Goal: Task Accomplishment & Management: Complete application form

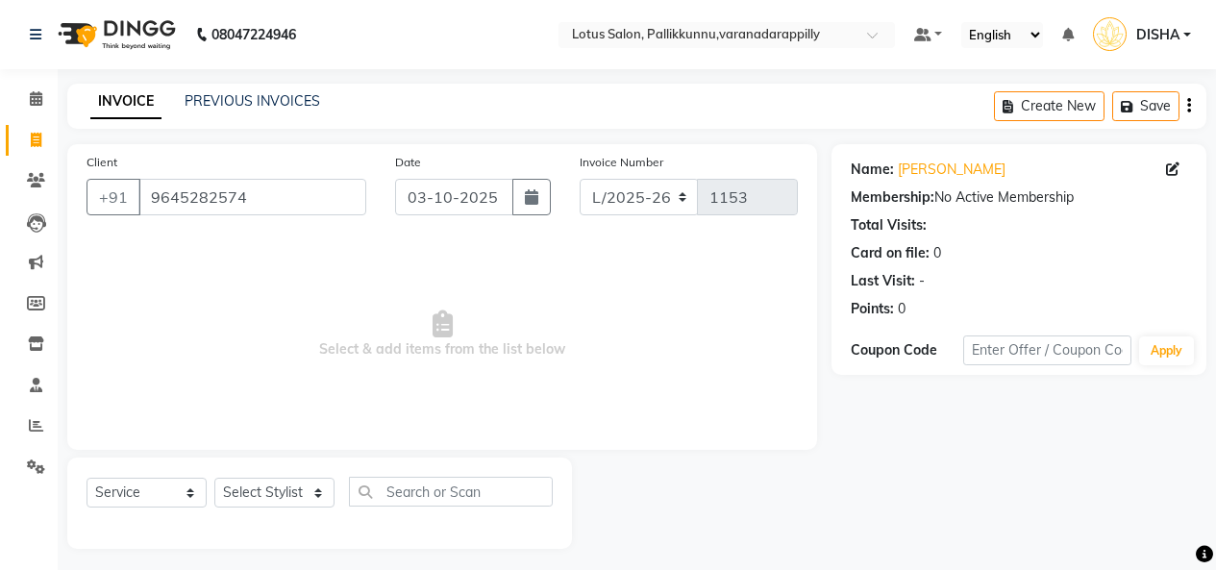
select select "service"
click at [263, 103] on link "PREVIOUS INVOICES" at bounding box center [253, 100] width 136 height 17
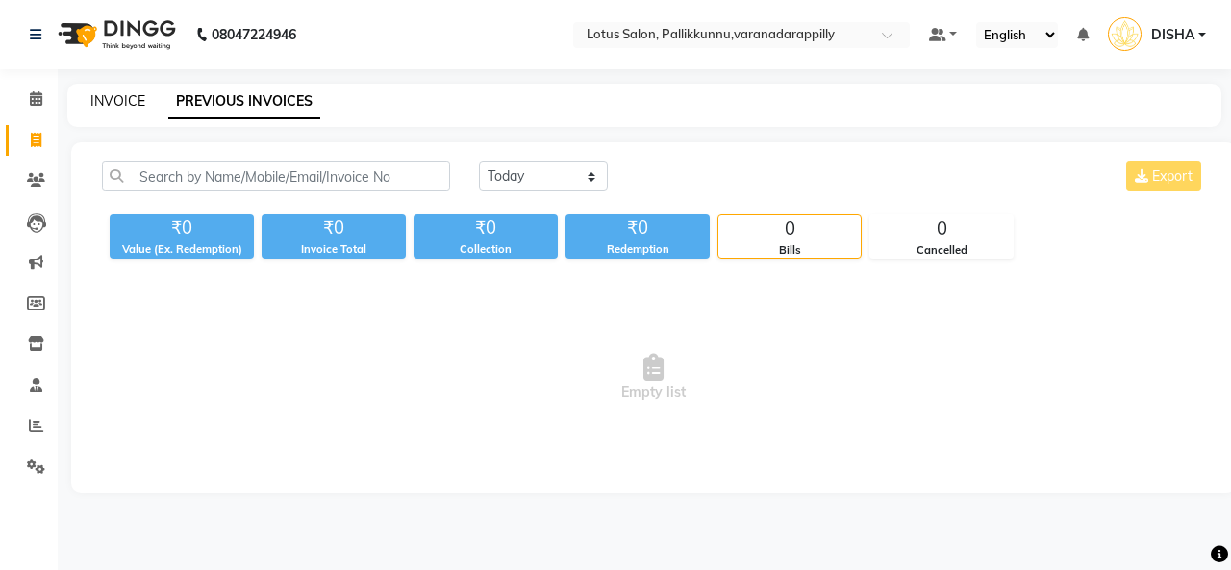
click at [111, 97] on link "INVOICE" at bounding box center [117, 100] width 55 height 17
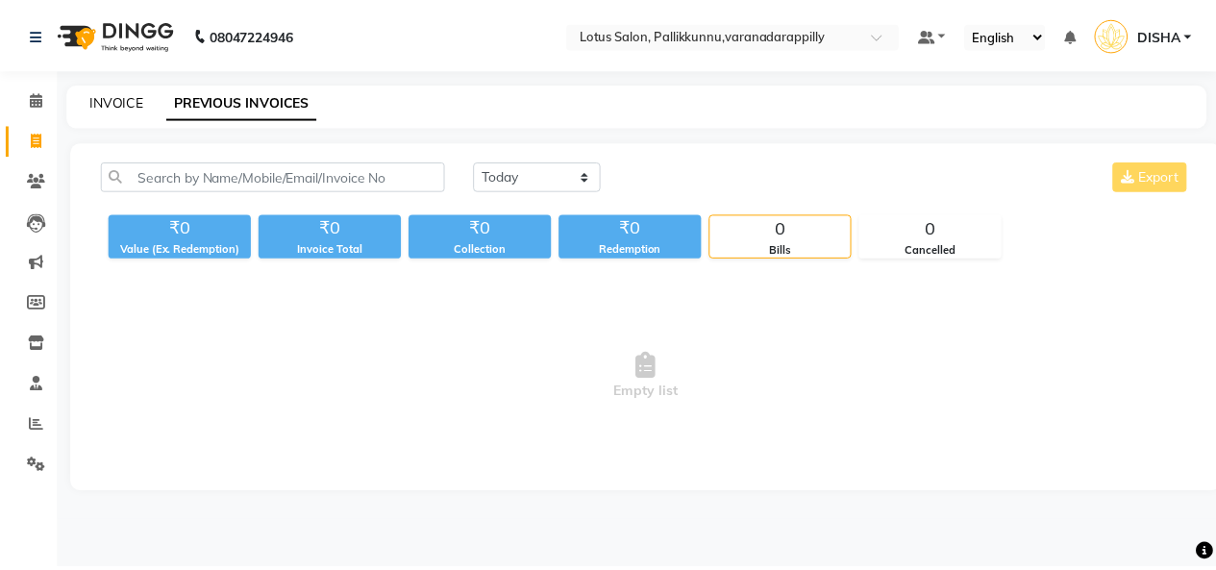
scroll to position [7, 0]
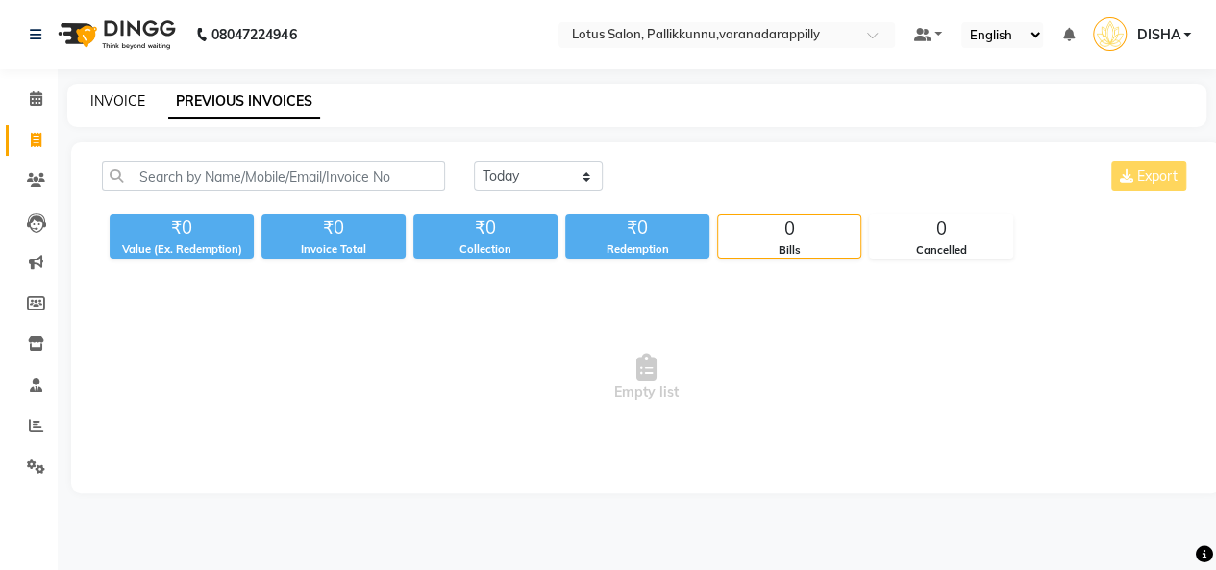
select select "service"
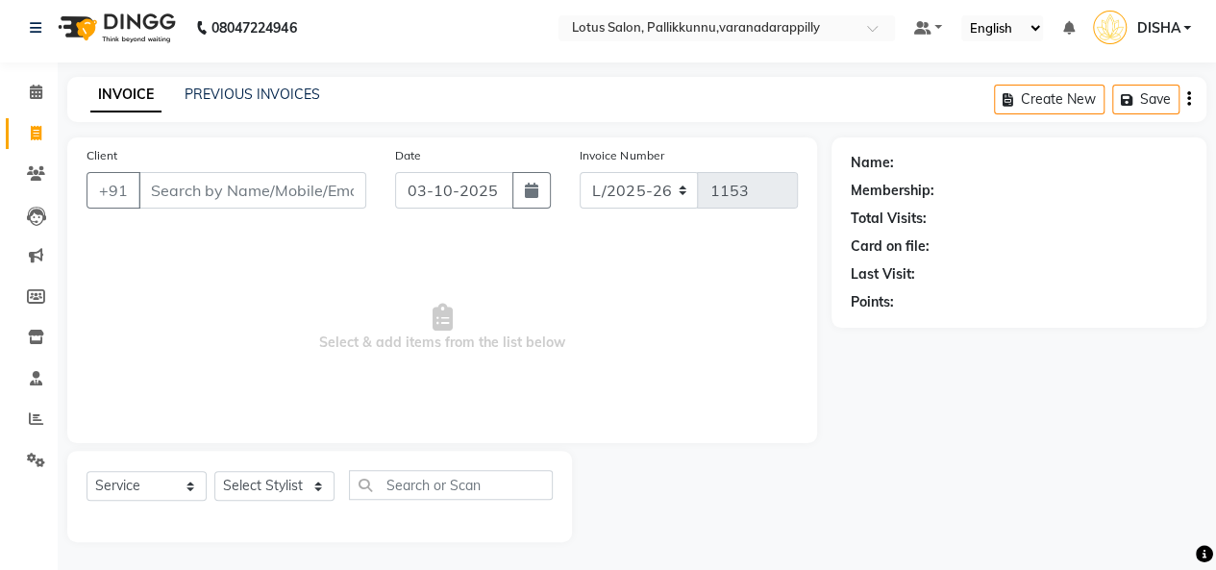
click at [307, 188] on input "Client" at bounding box center [252, 190] width 228 height 37
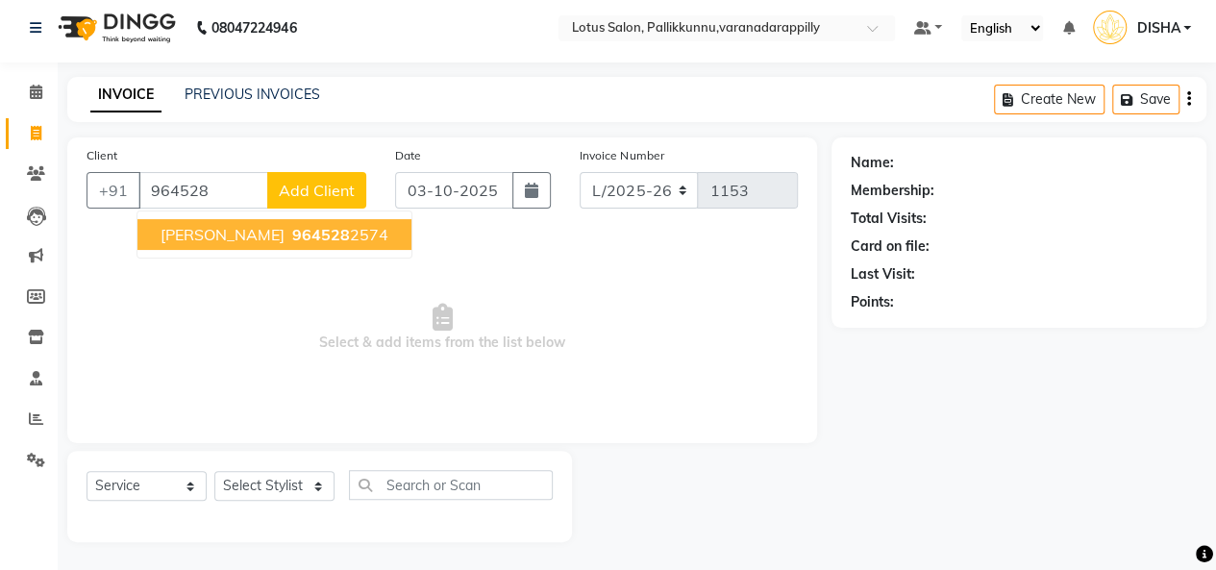
click at [288, 238] on ngb-highlight "964528 2574" at bounding box center [338, 234] width 100 height 19
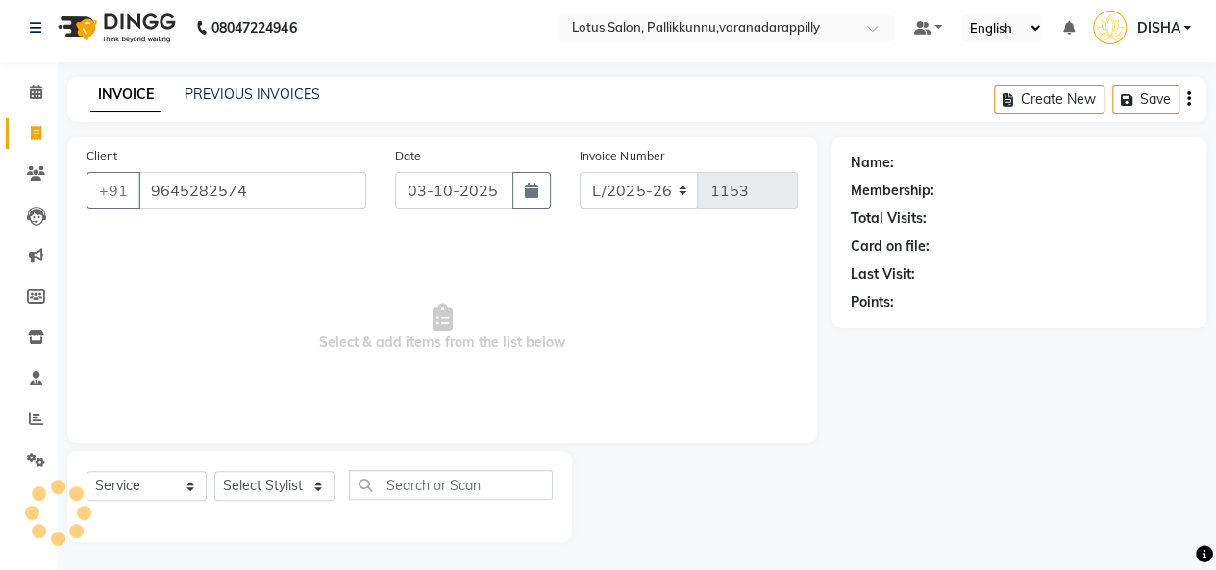
type input "9645282574"
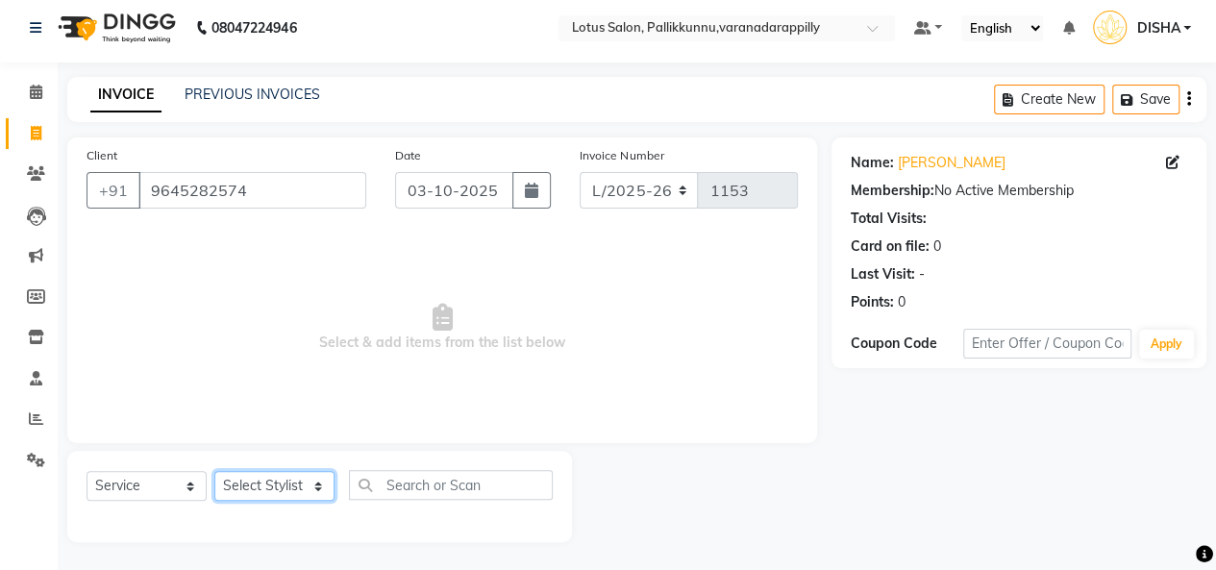
click at [278, 486] on select "Select Stylist DISHA [PERSON_NAME] Naflin [PERSON_NAME] [PERSON_NAME]" at bounding box center [274, 486] width 120 height 30
select select "89522"
click at [214, 471] on select "Select Stylist DISHA [PERSON_NAME] Naflin [PERSON_NAME] [PERSON_NAME]" at bounding box center [274, 486] width 120 height 30
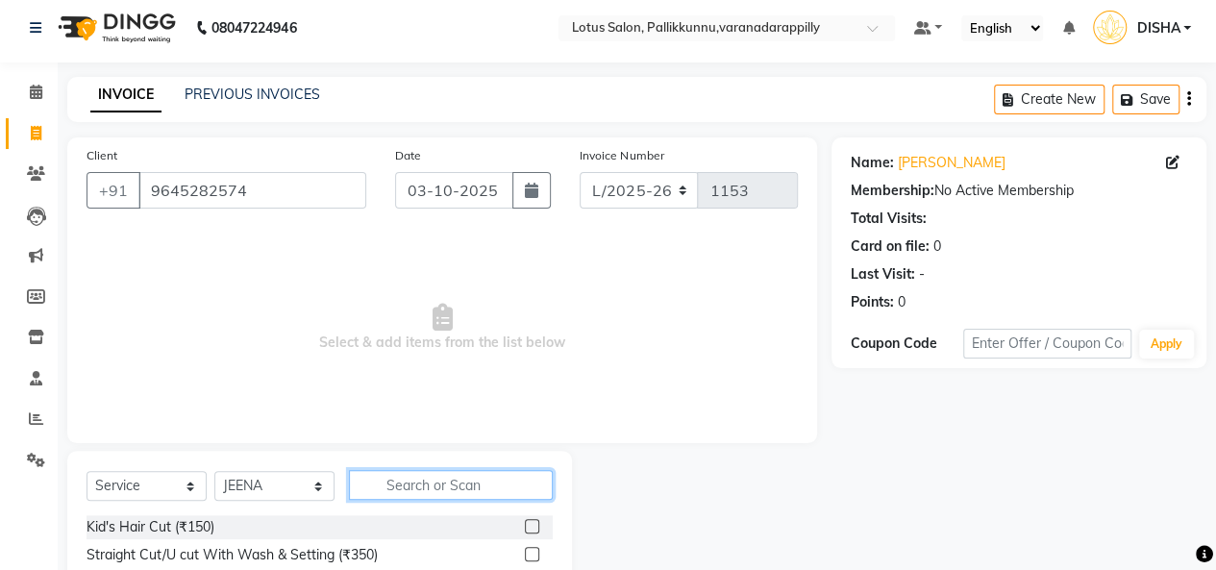
click at [479, 491] on input "text" at bounding box center [451, 485] width 204 height 30
type input "thre"
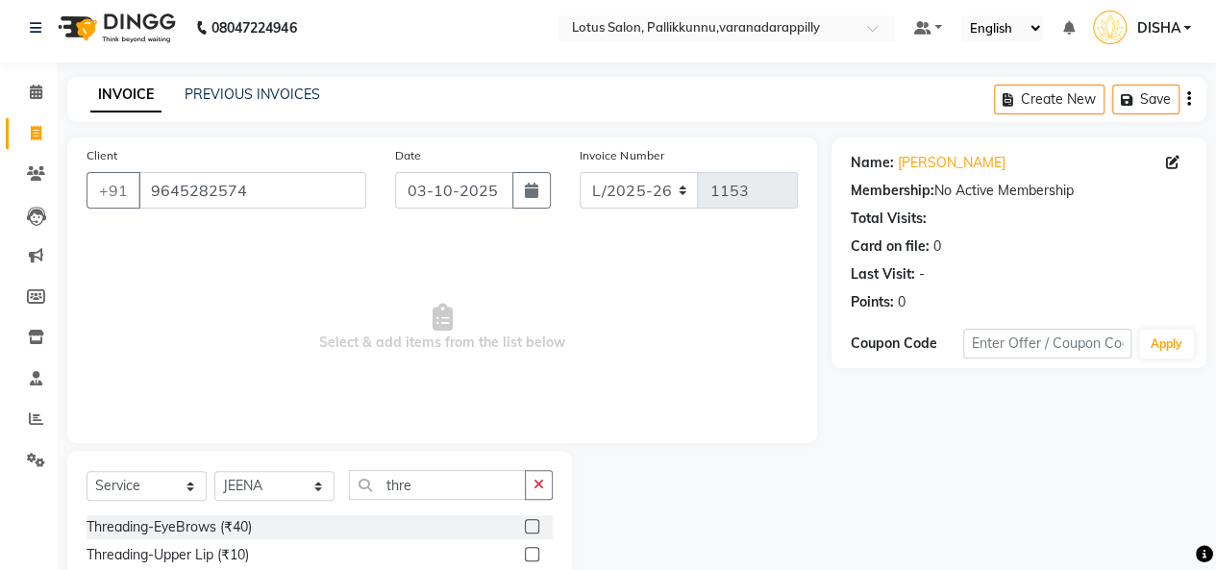
click at [525, 520] on label at bounding box center [532, 526] width 14 height 14
click at [525, 521] on input "checkbox" at bounding box center [531, 527] width 12 height 12
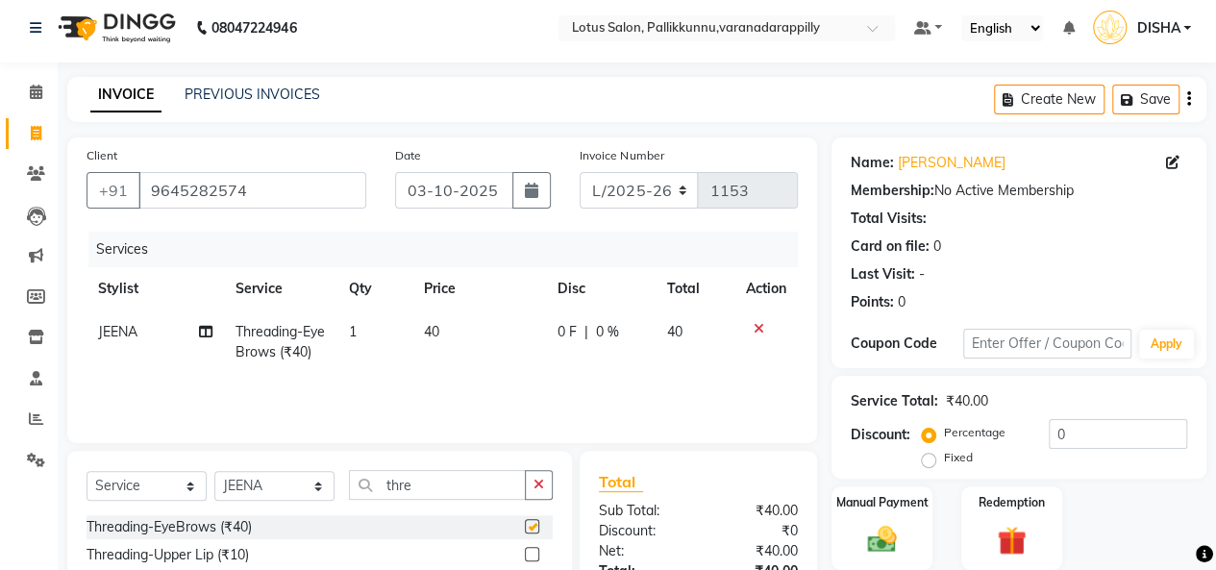
checkbox input "false"
click at [892, 516] on div "Manual Payment" at bounding box center [882, 528] width 105 height 87
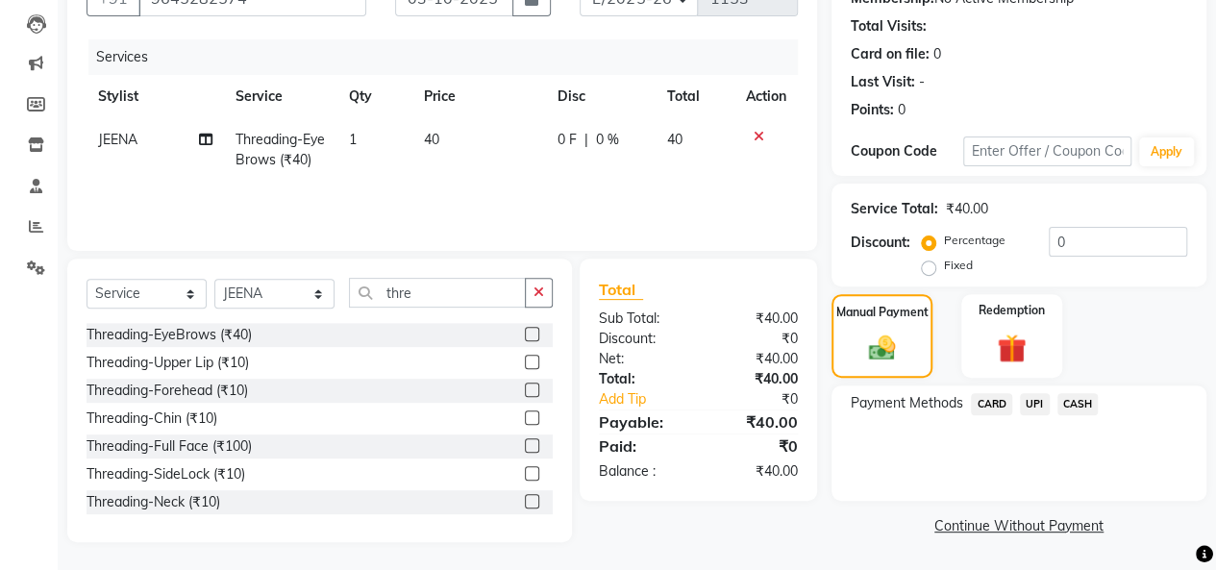
click at [1036, 407] on span "UPI" at bounding box center [1035, 404] width 30 height 22
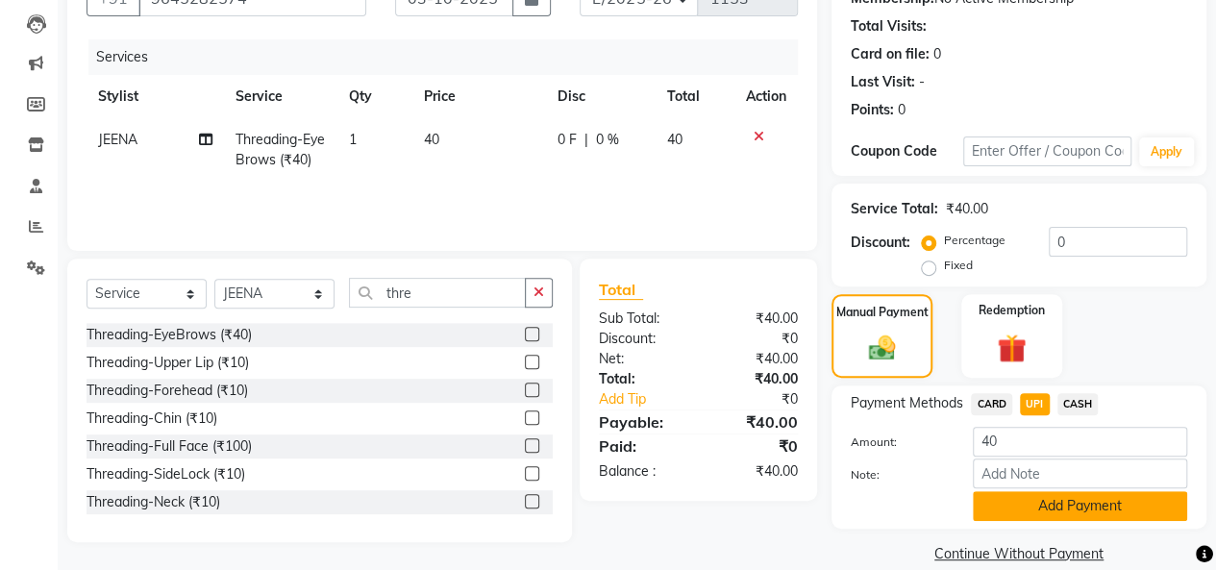
click at [1054, 500] on button "Add Payment" at bounding box center [1080, 506] width 214 height 30
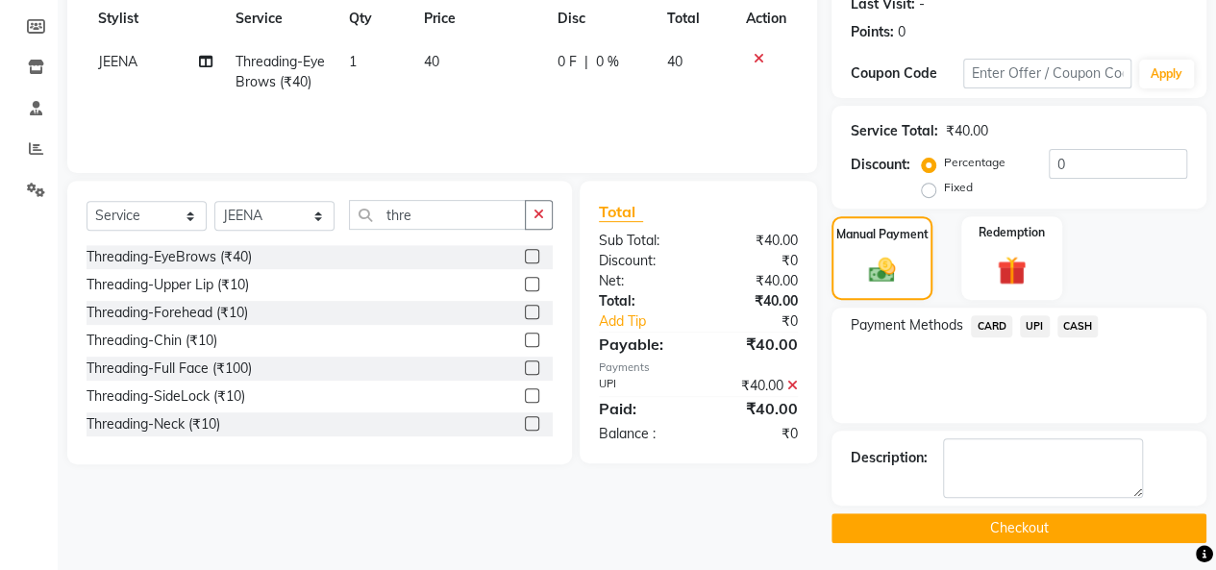
click at [1058, 513] on button "Checkout" at bounding box center [1019, 528] width 375 height 30
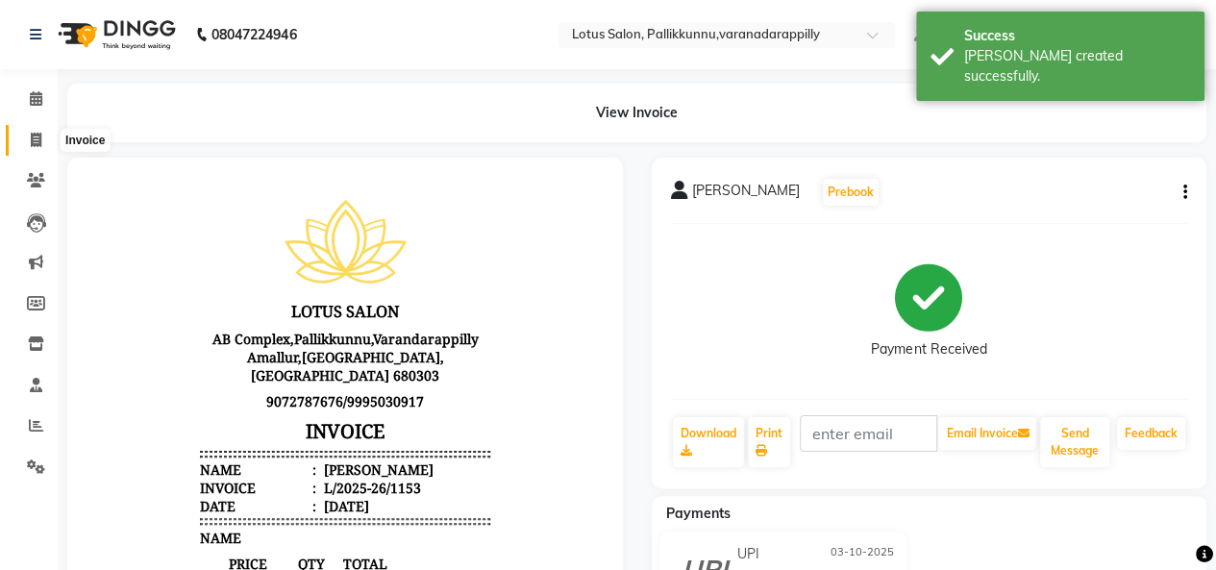
click at [36, 137] on icon at bounding box center [36, 140] width 11 height 14
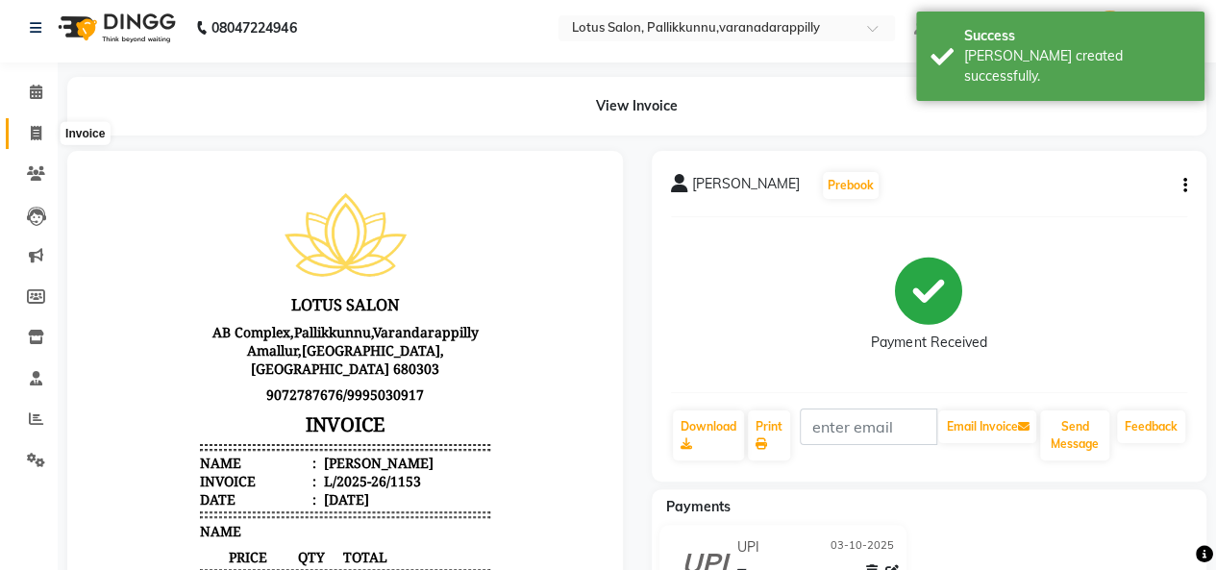
select select "service"
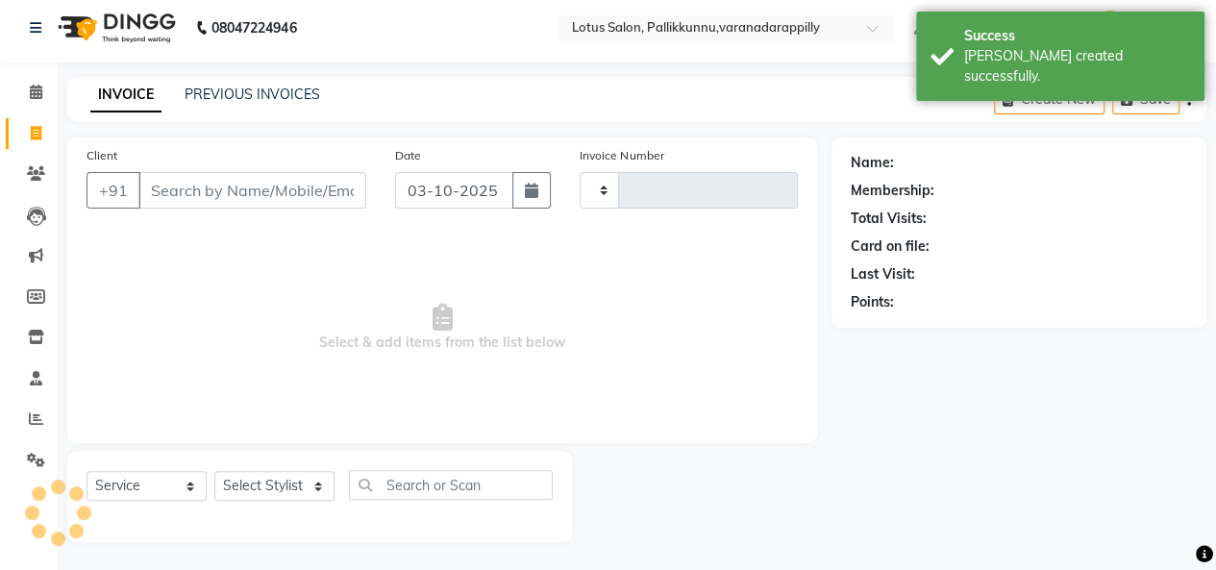
type input "1154"
select select "8188"
click at [187, 184] on input "Client" at bounding box center [252, 190] width 228 height 37
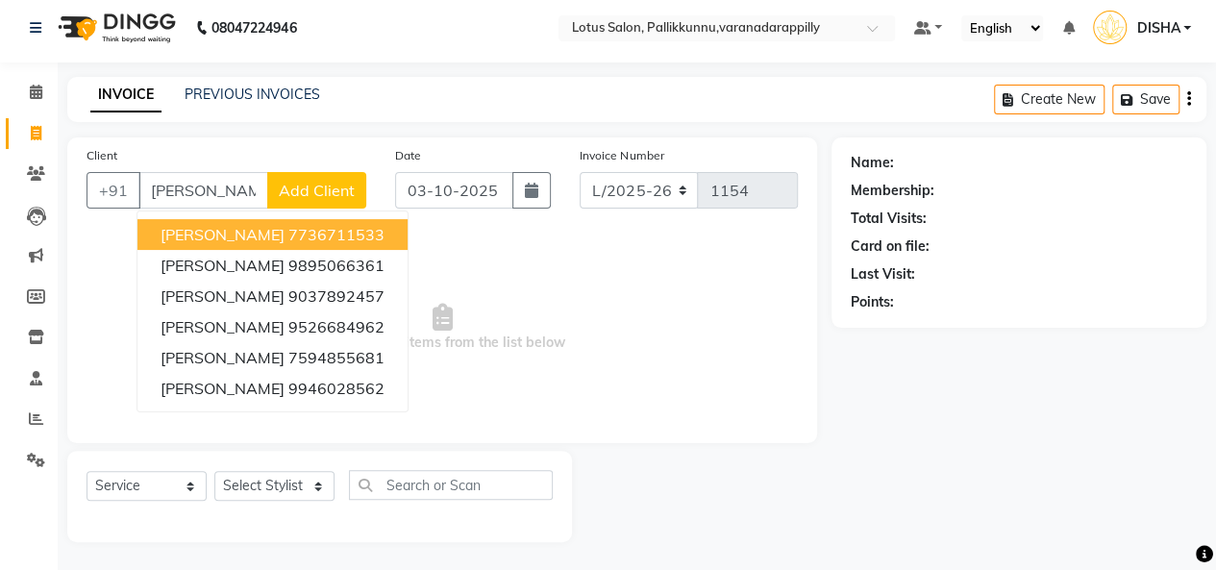
click at [219, 220] on button "[PERSON_NAME] 7736711533" at bounding box center [272, 234] width 270 height 31
type input "7736711533"
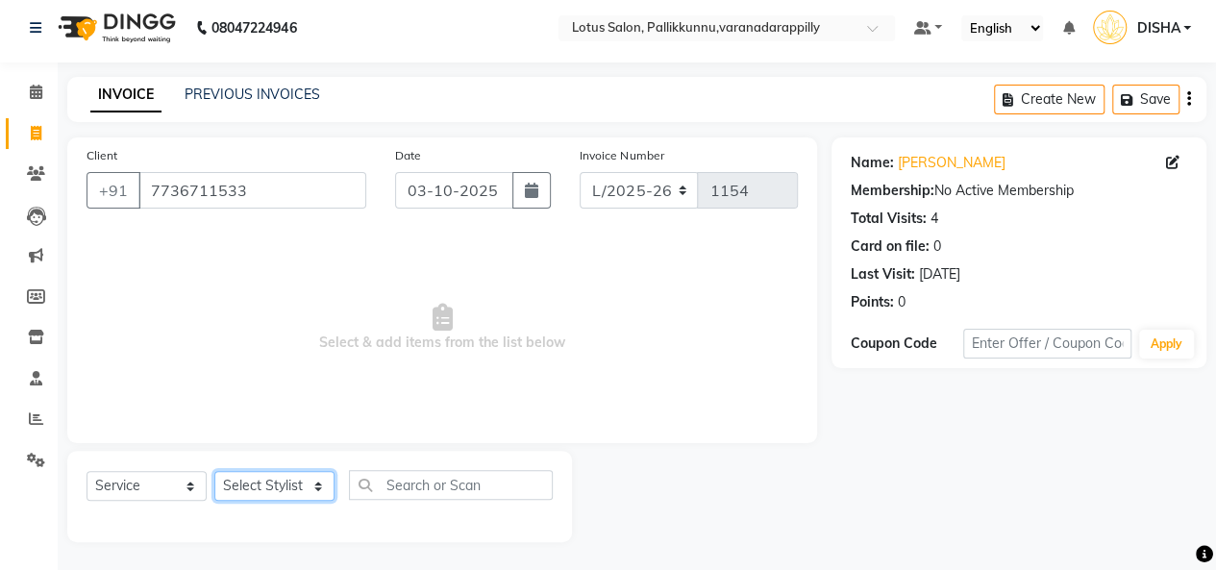
click at [314, 488] on select "Select Stylist DISHA [PERSON_NAME] Naflin [PERSON_NAME] [PERSON_NAME]" at bounding box center [274, 486] width 120 height 30
select select "60354"
click at [214, 471] on select "Select Stylist DISHA [PERSON_NAME] Naflin [PERSON_NAME] [PERSON_NAME]" at bounding box center [274, 486] width 120 height 30
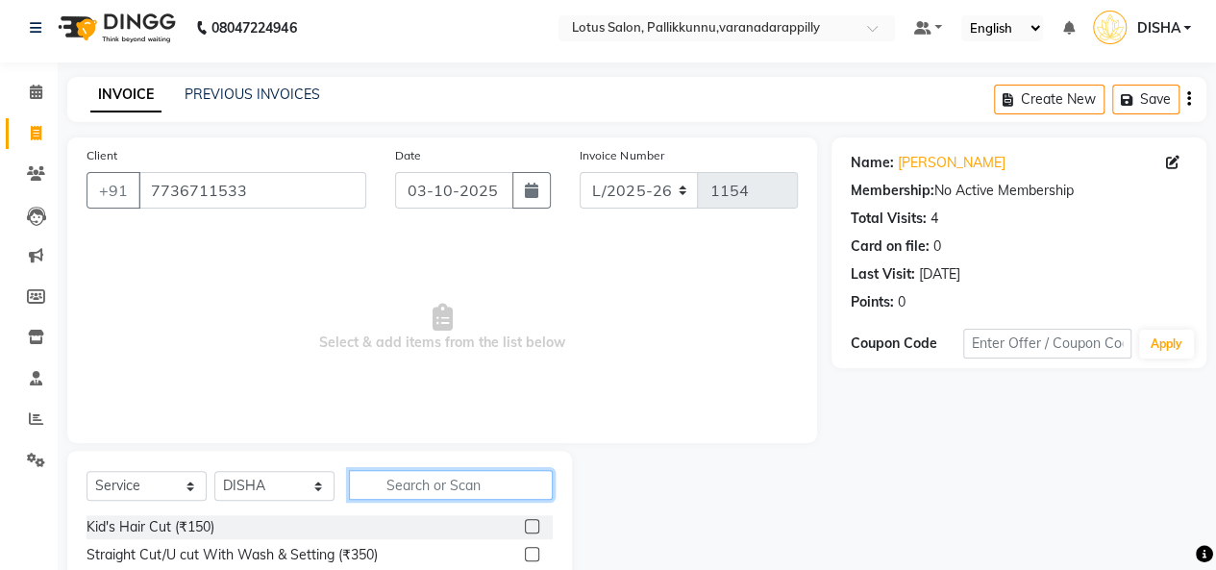
click at [400, 483] on input "text" at bounding box center [451, 485] width 204 height 30
type input "thre"
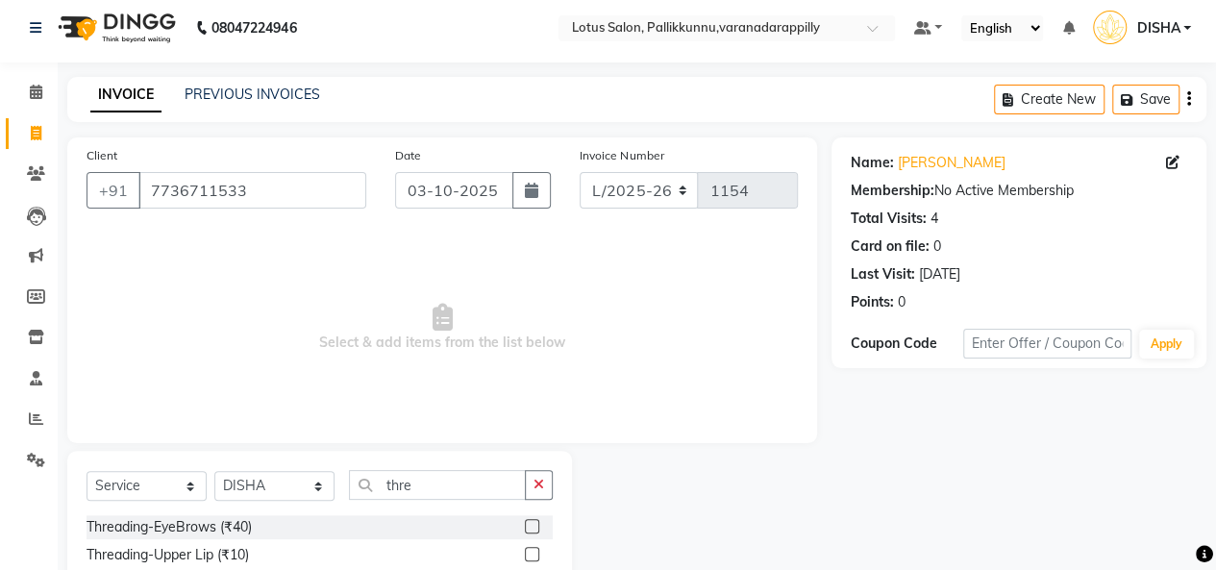
click at [525, 525] on label at bounding box center [532, 526] width 14 height 14
click at [525, 525] on input "checkbox" at bounding box center [531, 527] width 12 height 12
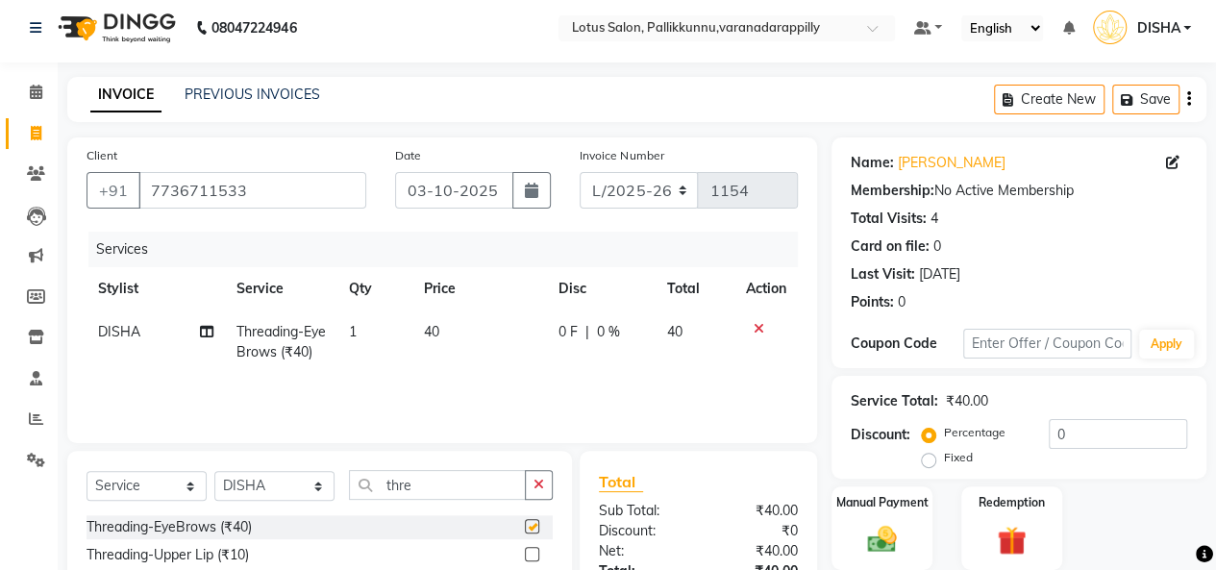
checkbox input "false"
click at [881, 536] on img at bounding box center [882, 539] width 49 height 35
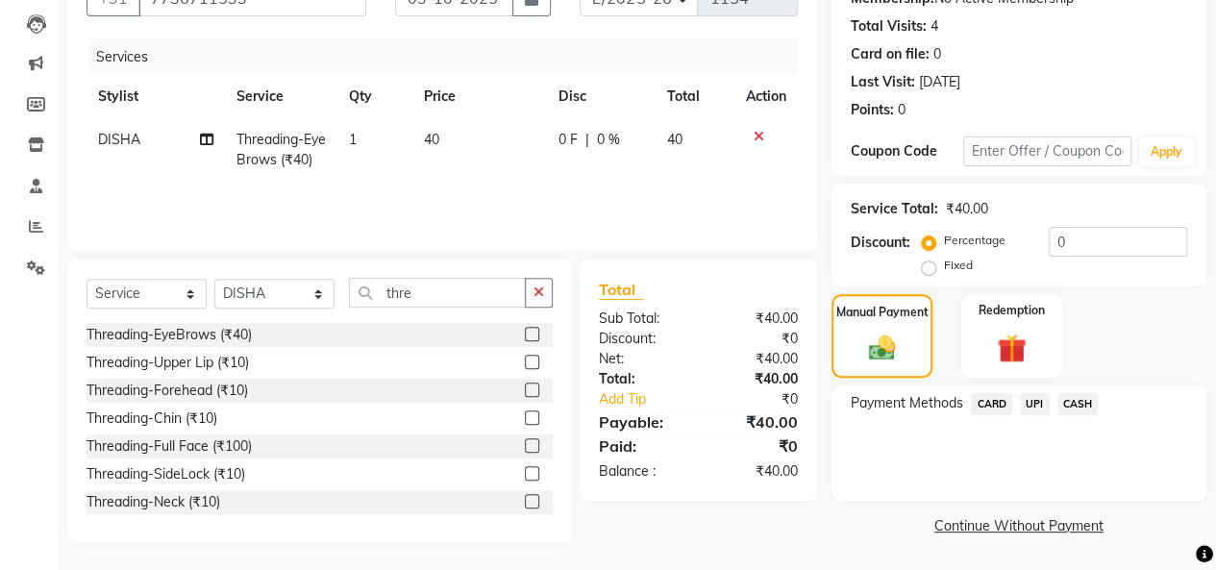
click at [1079, 401] on span "CASH" at bounding box center [1078, 404] width 41 height 22
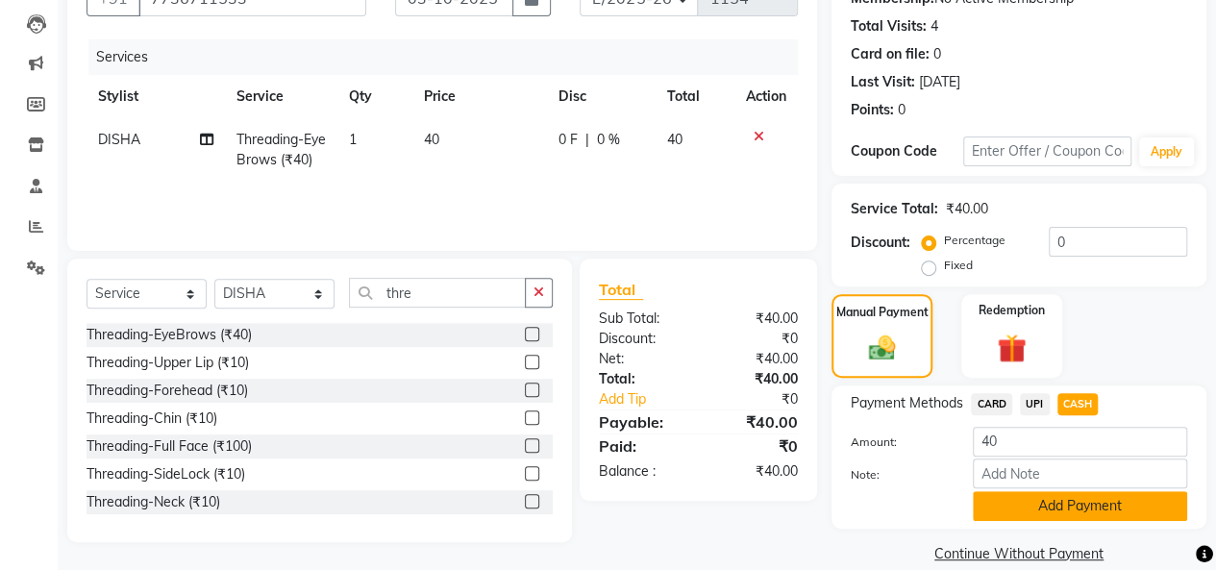
click at [1053, 496] on button "Add Payment" at bounding box center [1080, 506] width 214 height 30
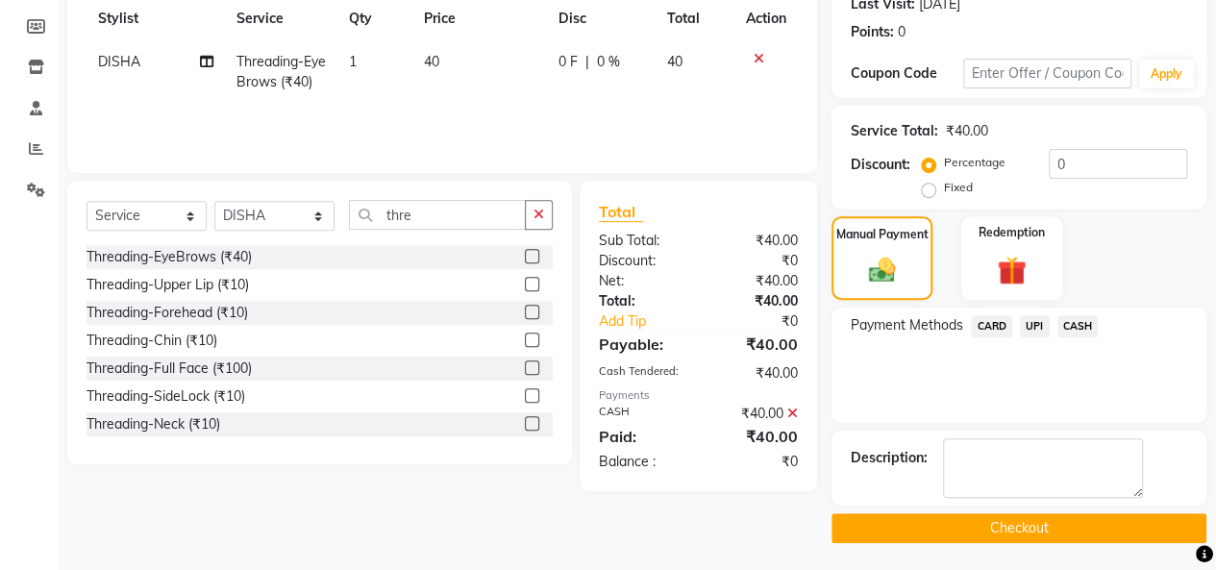
click at [1059, 520] on button "Checkout" at bounding box center [1019, 528] width 375 height 30
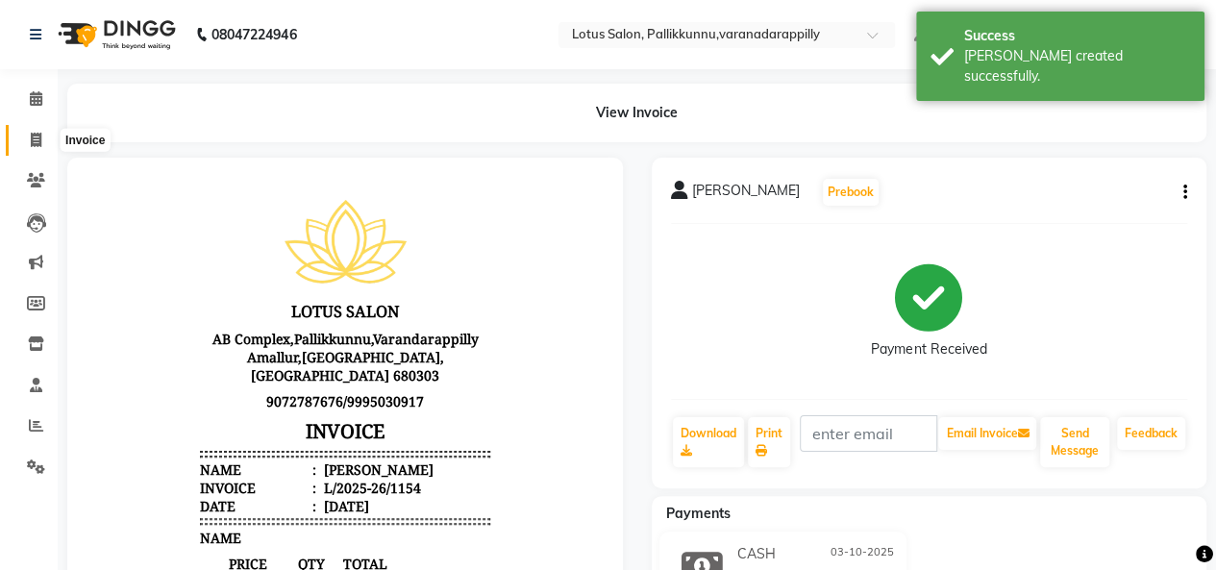
click at [40, 138] on icon at bounding box center [36, 140] width 11 height 14
select select "service"
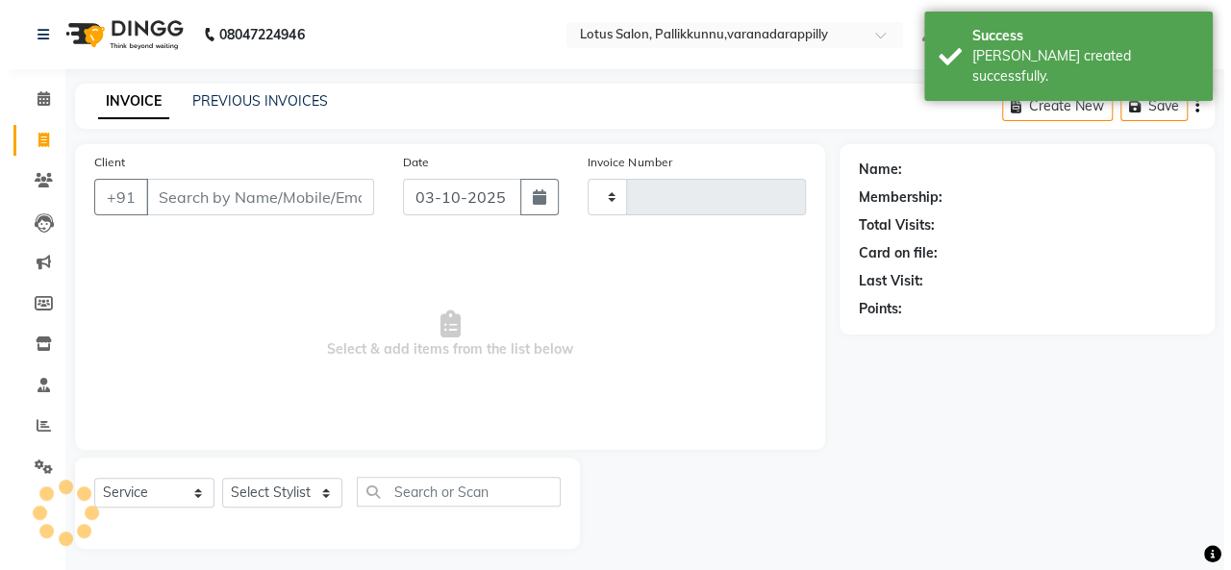
scroll to position [7, 0]
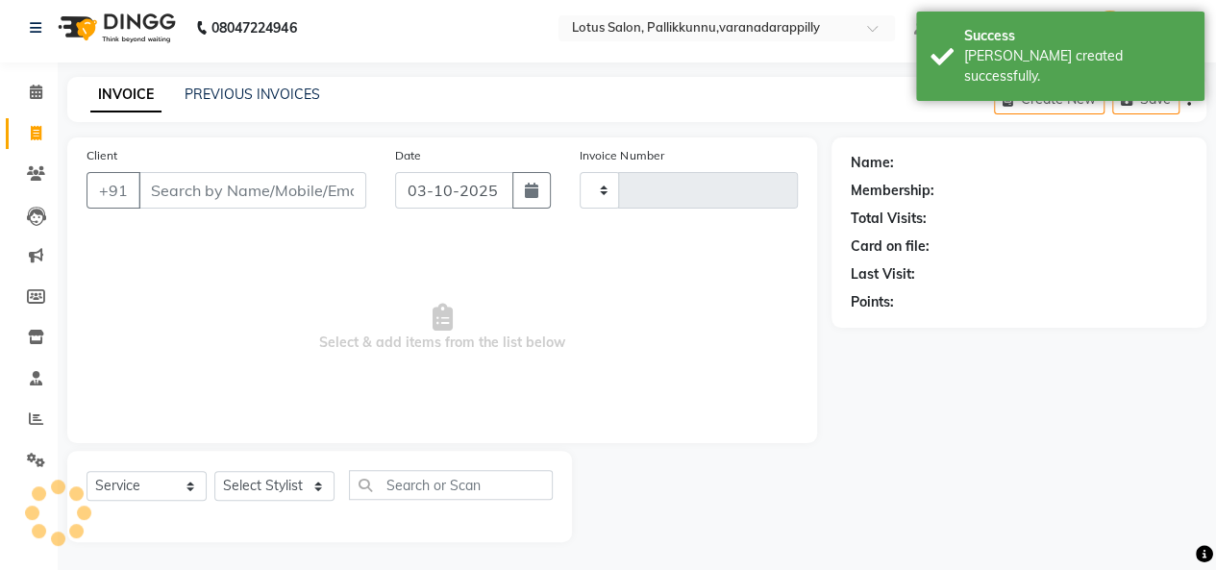
type input "1155"
select select "8188"
click at [355, 187] on input "Client" at bounding box center [252, 190] width 228 height 37
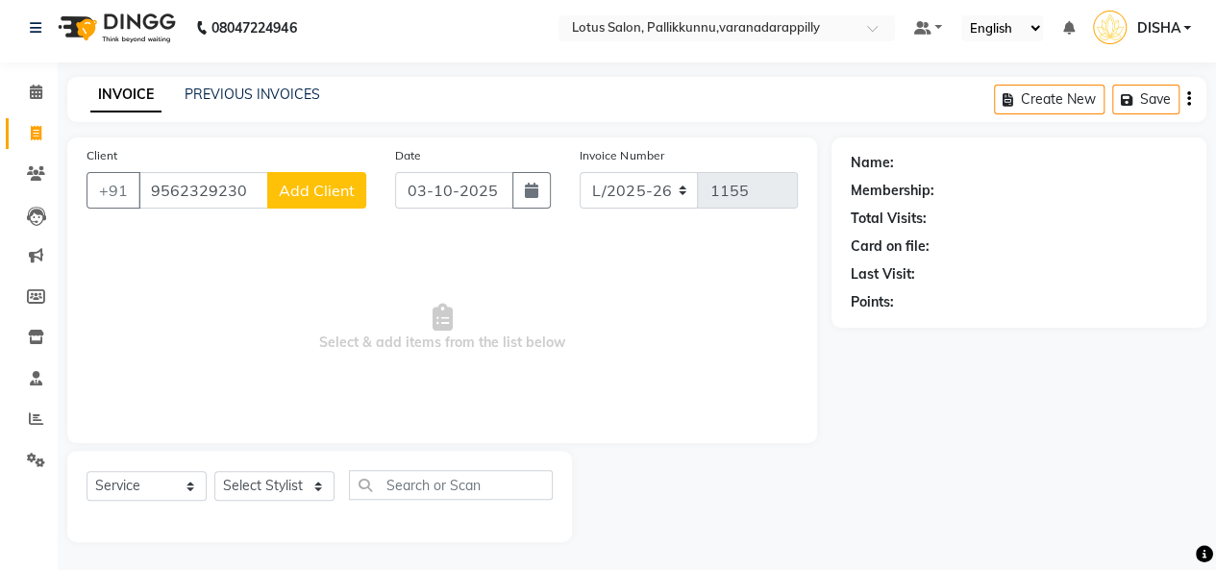
type input "9562329230"
click at [355, 187] on button "Add Client" at bounding box center [316, 190] width 99 height 37
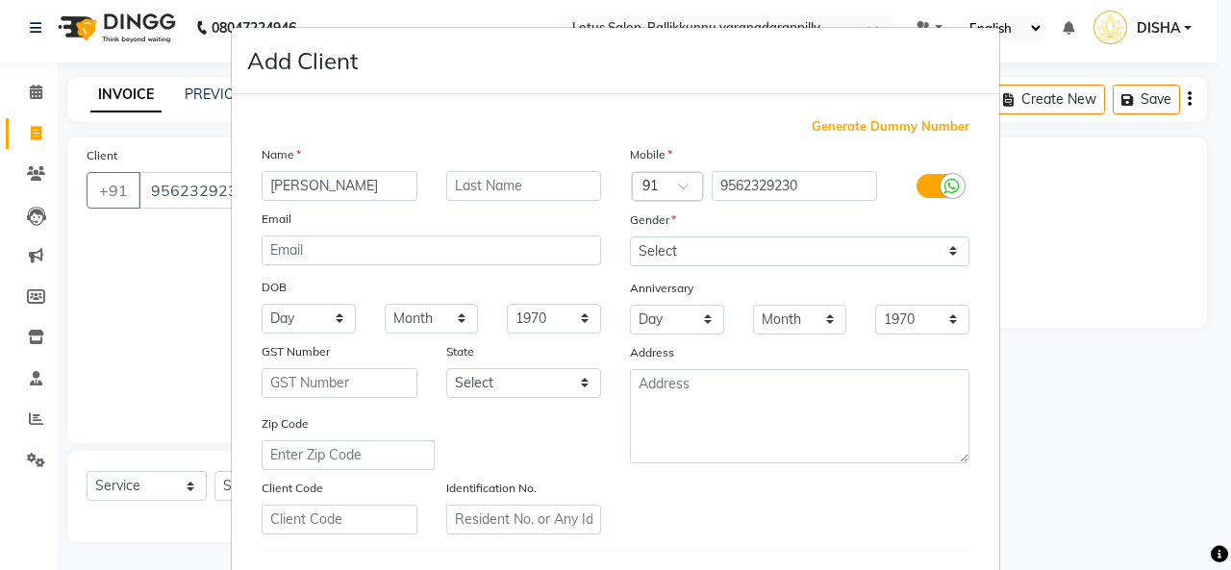
type input "[PERSON_NAME]"
click at [669, 249] on select "Select [DEMOGRAPHIC_DATA] [DEMOGRAPHIC_DATA] Other Prefer Not To Say" at bounding box center [799, 252] width 339 height 30
select select "[DEMOGRAPHIC_DATA]"
click at [630, 237] on select "Select [DEMOGRAPHIC_DATA] [DEMOGRAPHIC_DATA] Other Prefer Not To Say" at bounding box center [799, 252] width 339 height 30
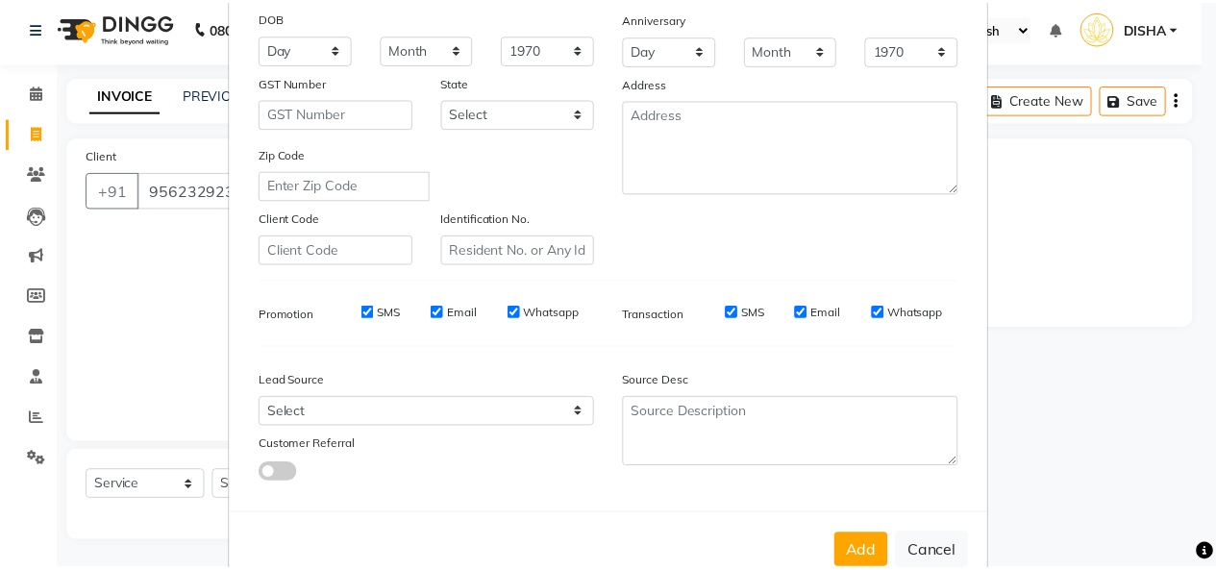
scroll to position [294, 0]
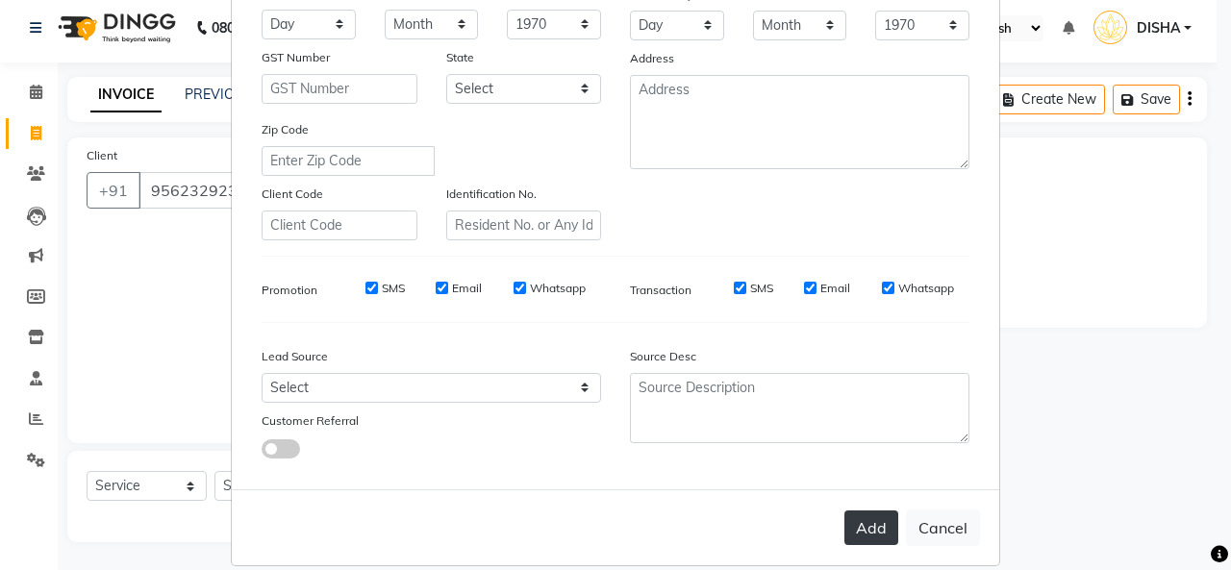
click at [861, 514] on button "Add" at bounding box center [871, 528] width 54 height 35
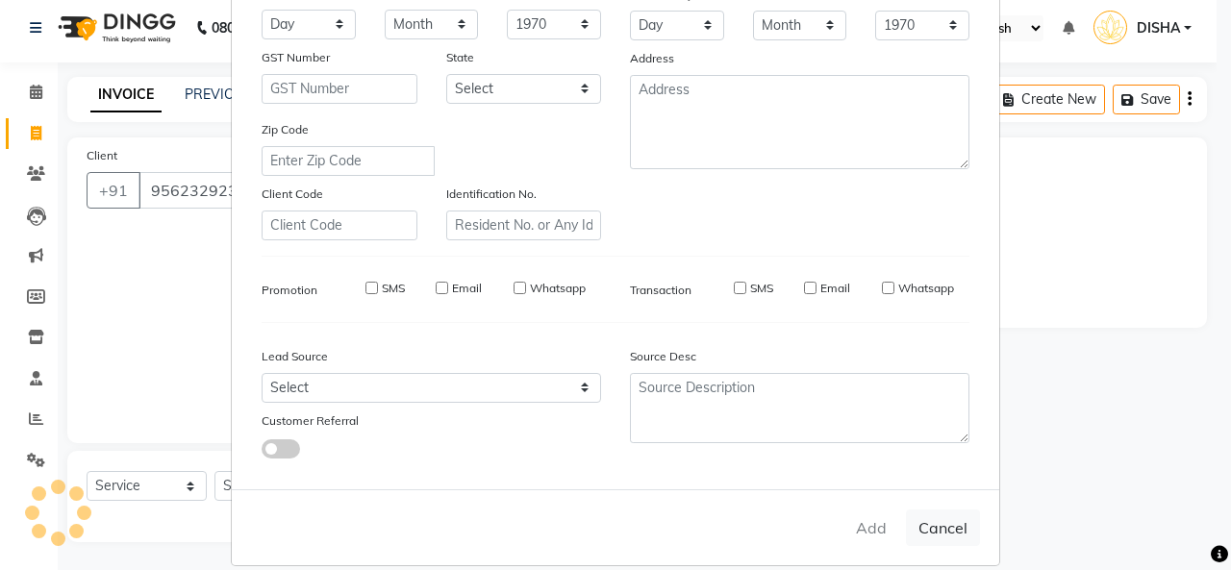
select select
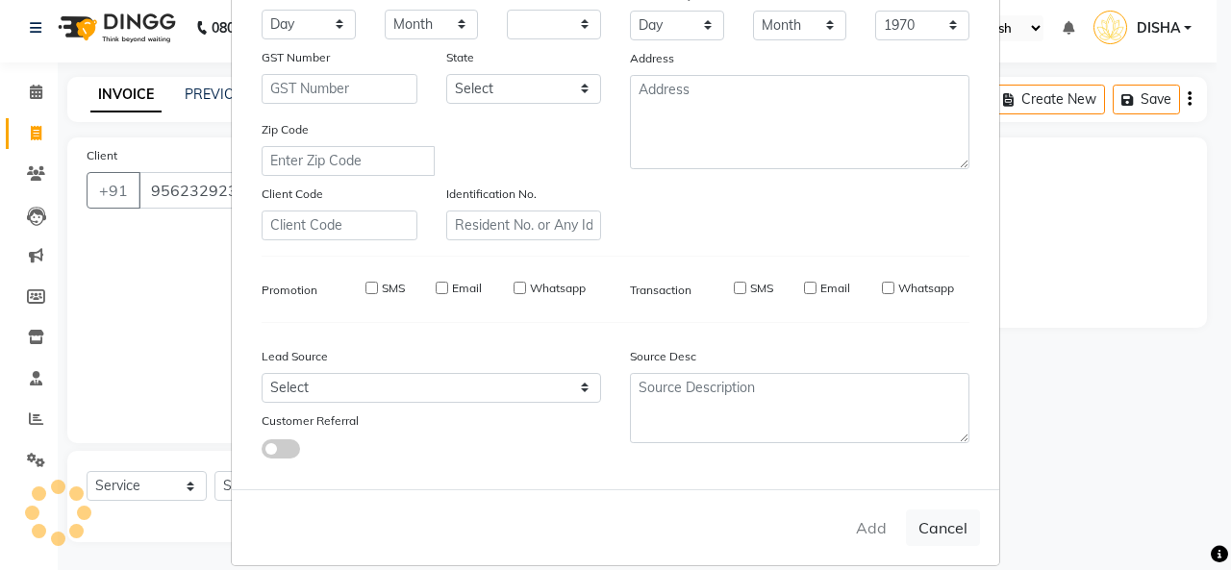
select select
checkbox input "false"
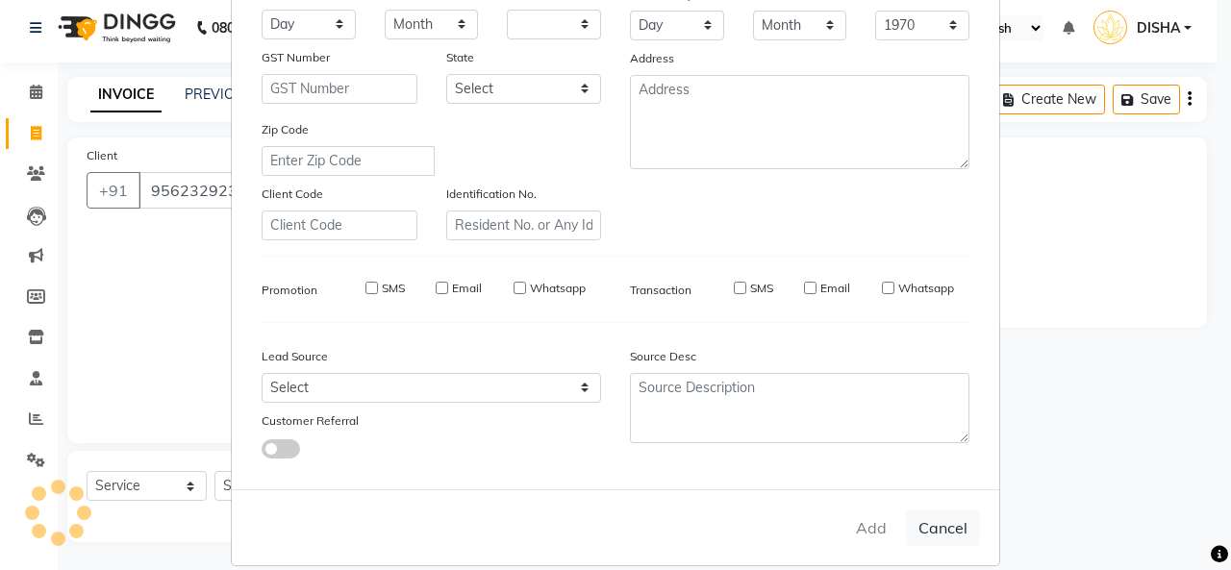
checkbox input "false"
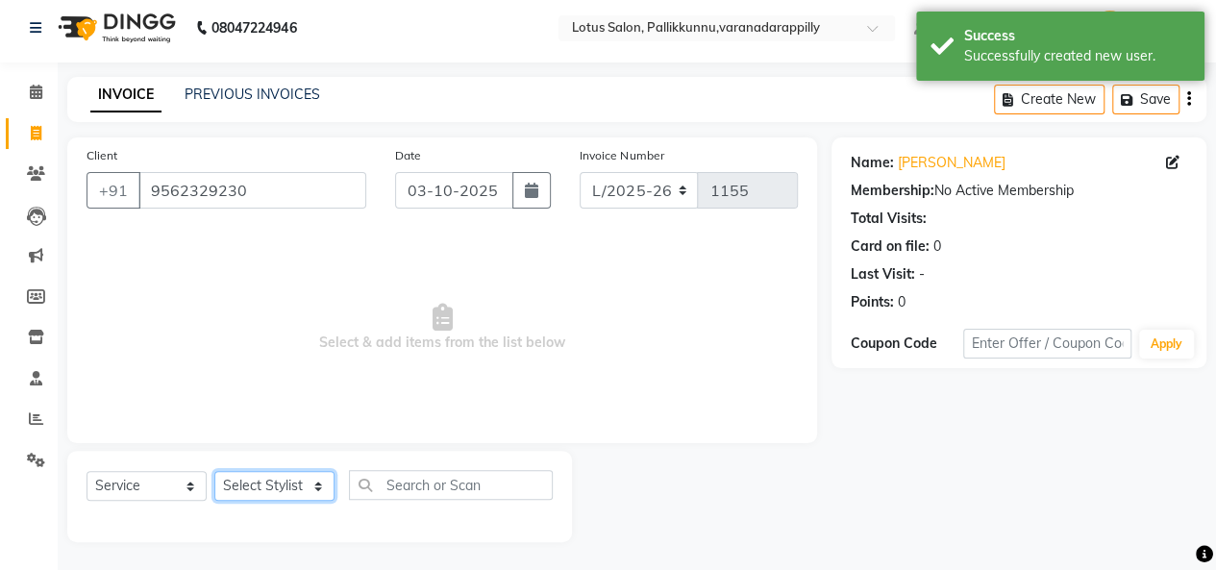
click at [332, 480] on select "Select Stylist DISHA [PERSON_NAME] Naflin [PERSON_NAME] [PERSON_NAME]" at bounding box center [274, 486] width 120 height 30
select select "89522"
click at [214, 471] on select "Select Stylist DISHA [PERSON_NAME] Naflin [PERSON_NAME] [PERSON_NAME]" at bounding box center [274, 486] width 120 height 30
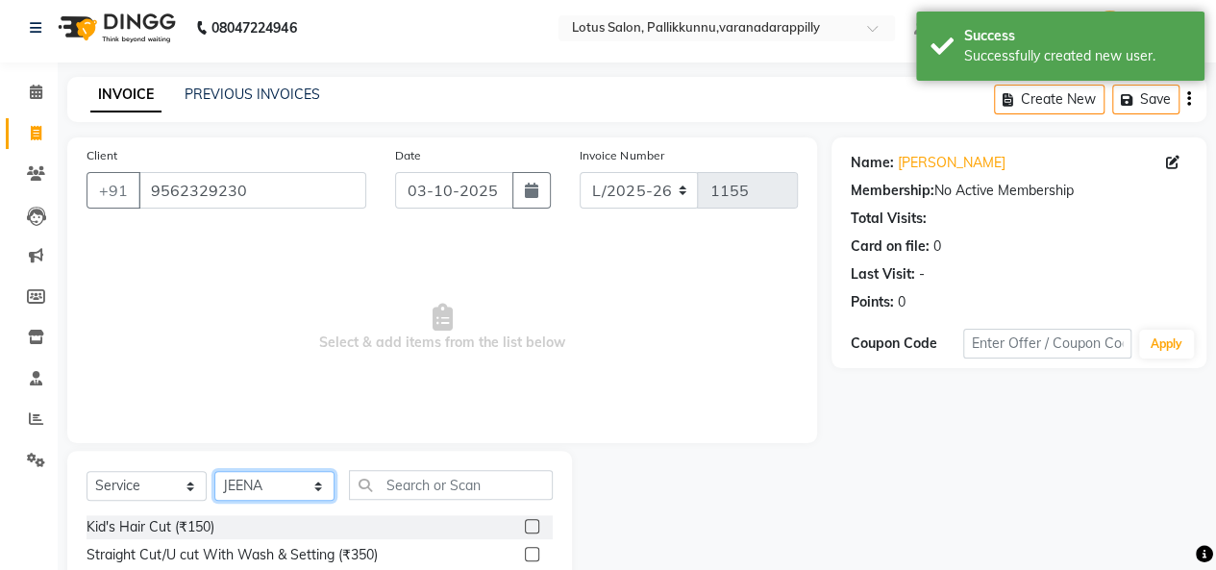
scroll to position [199, 0]
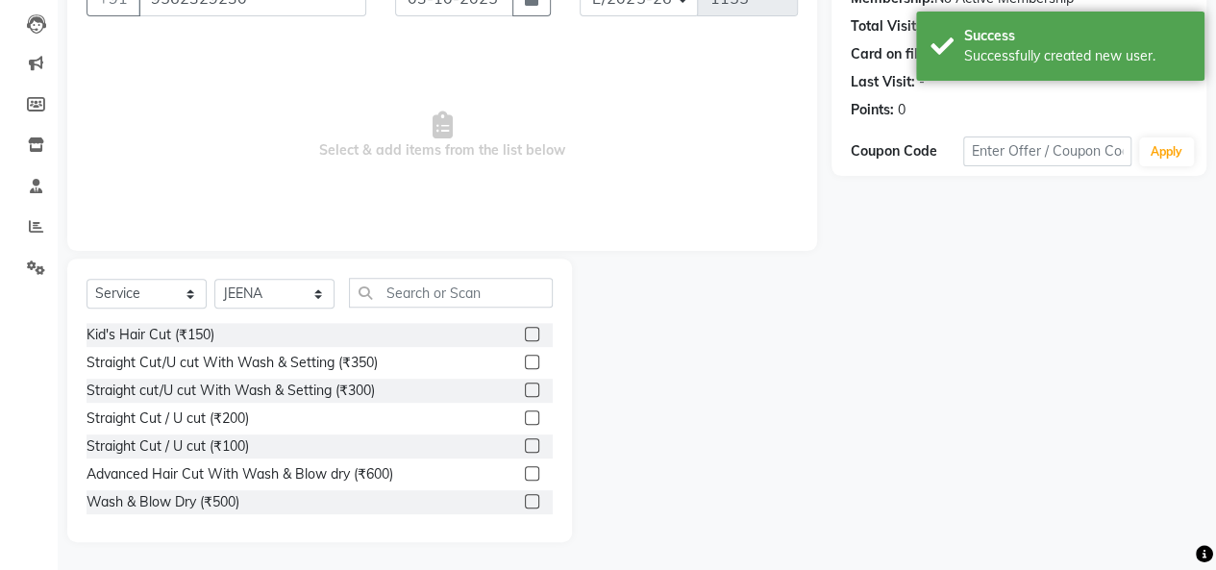
click at [525, 472] on label at bounding box center [532, 473] width 14 height 14
click at [525, 472] on input "checkbox" at bounding box center [531, 474] width 12 height 12
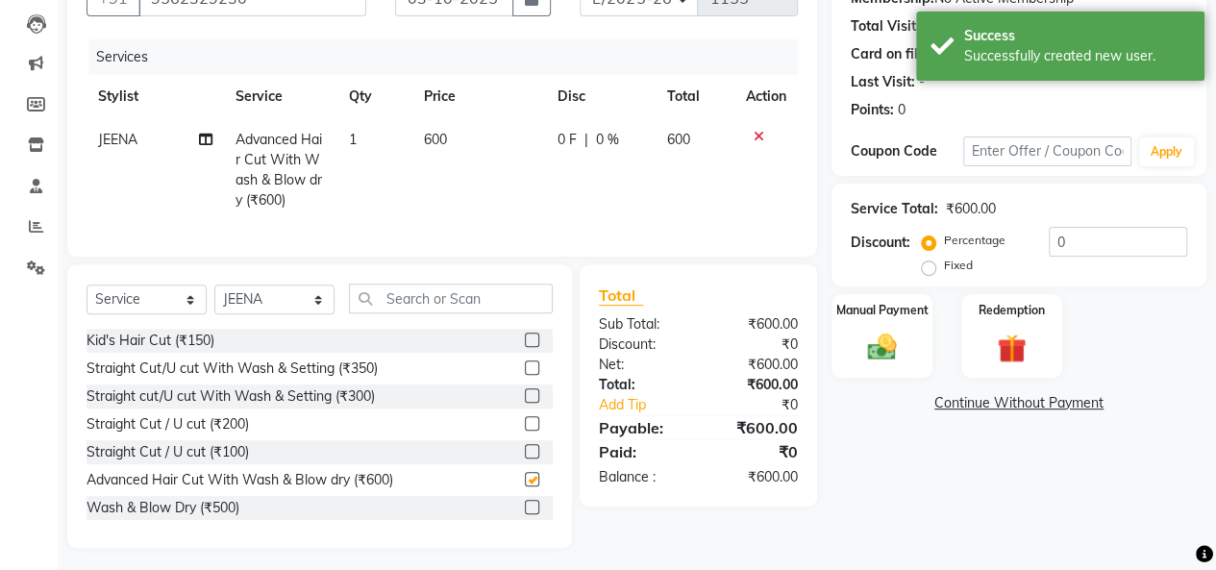
checkbox input "false"
click at [893, 330] on img at bounding box center [882, 347] width 49 height 35
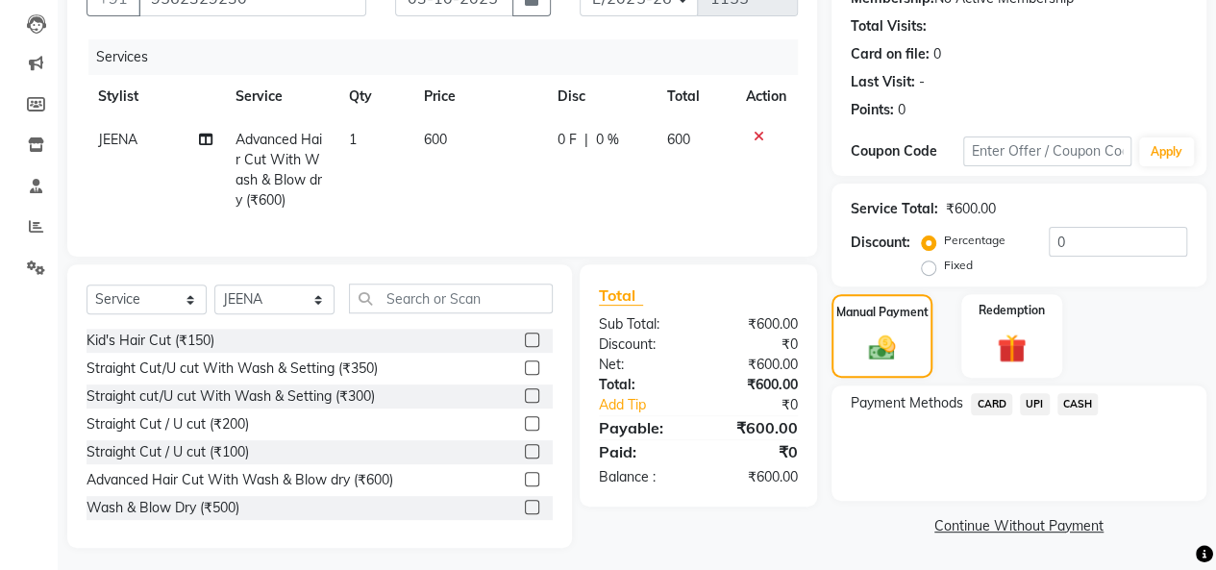
click at [1036, 405] on span "UPI" at bounding box center [1035, 404] width 30 height 22
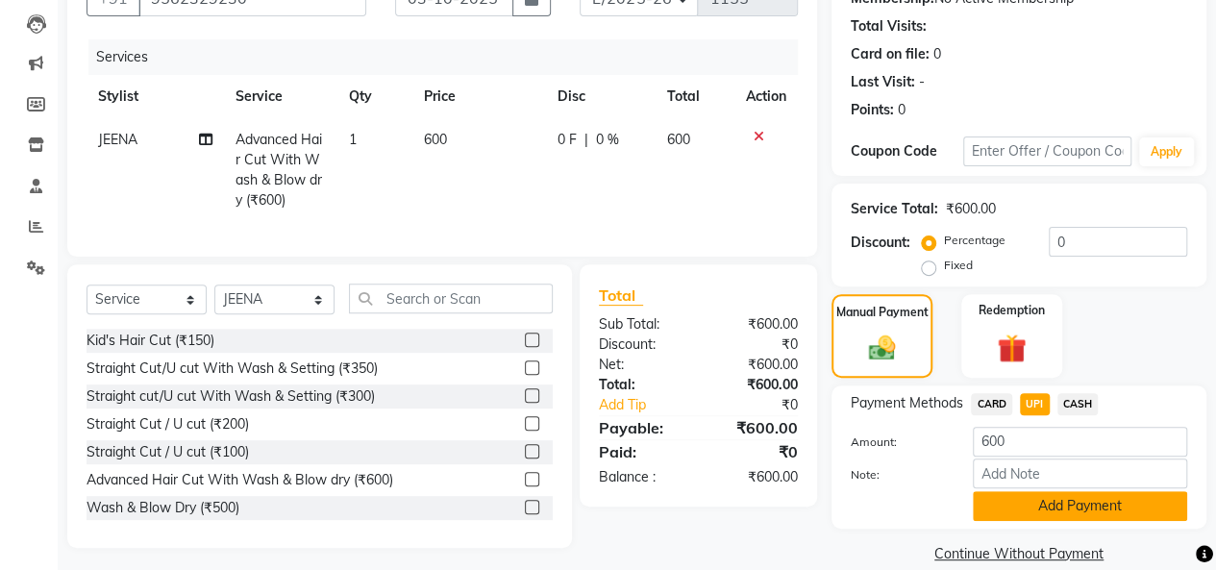
click at [1054, 498] on button "Add Payment" at bounding box center [1080, 506] width 214 height 30
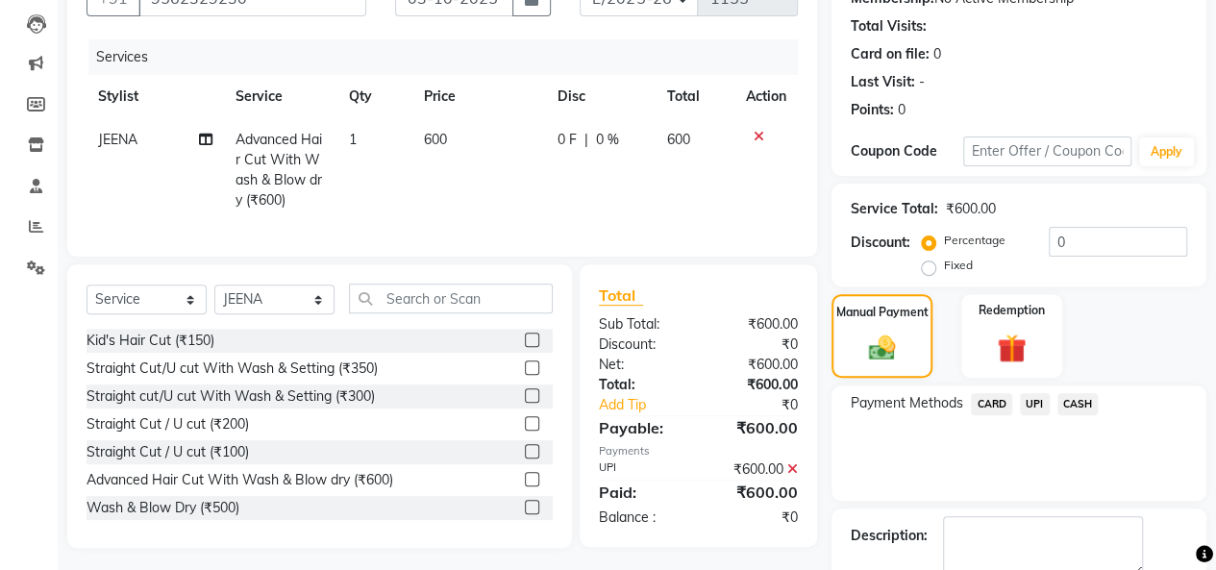
scroll to position [277, 0]
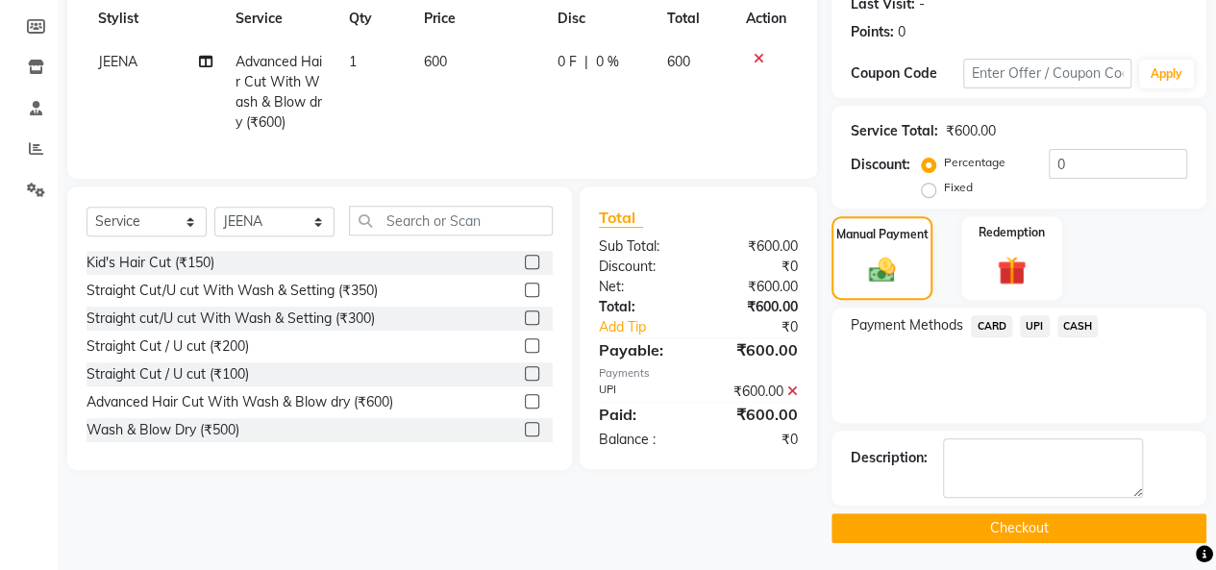
click at [1060, 515] on button "Checkout" at bounding box center [1019, 528] width 375 height 30
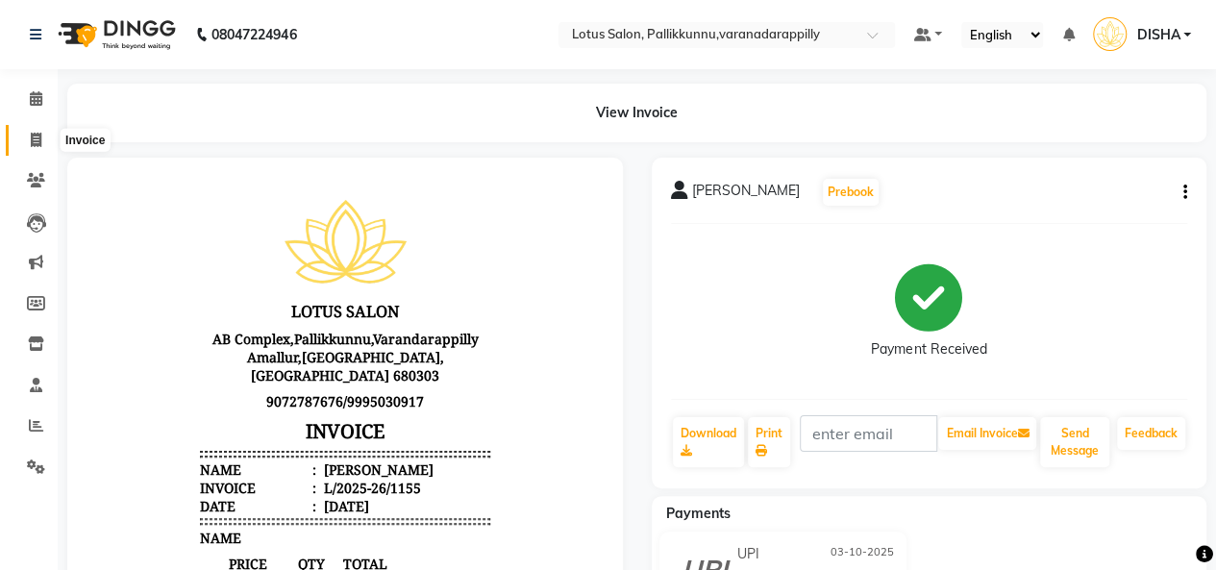
click at [37, 142] on icon at bounding box center [36, 140] width 11 height 14
select select "service"
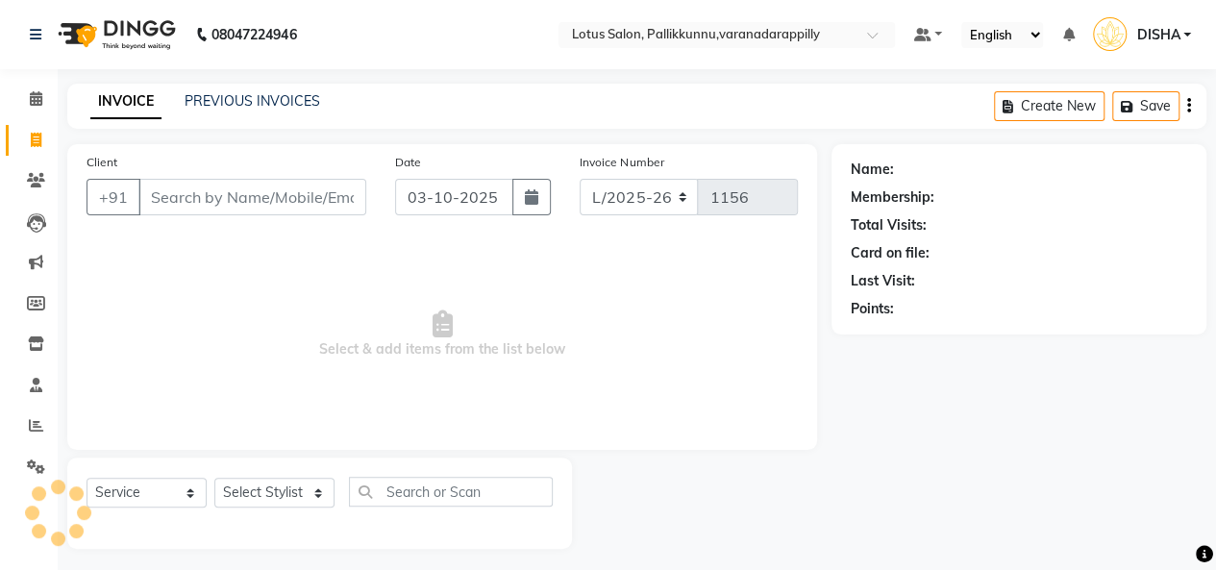
scroll to position [7, 0]
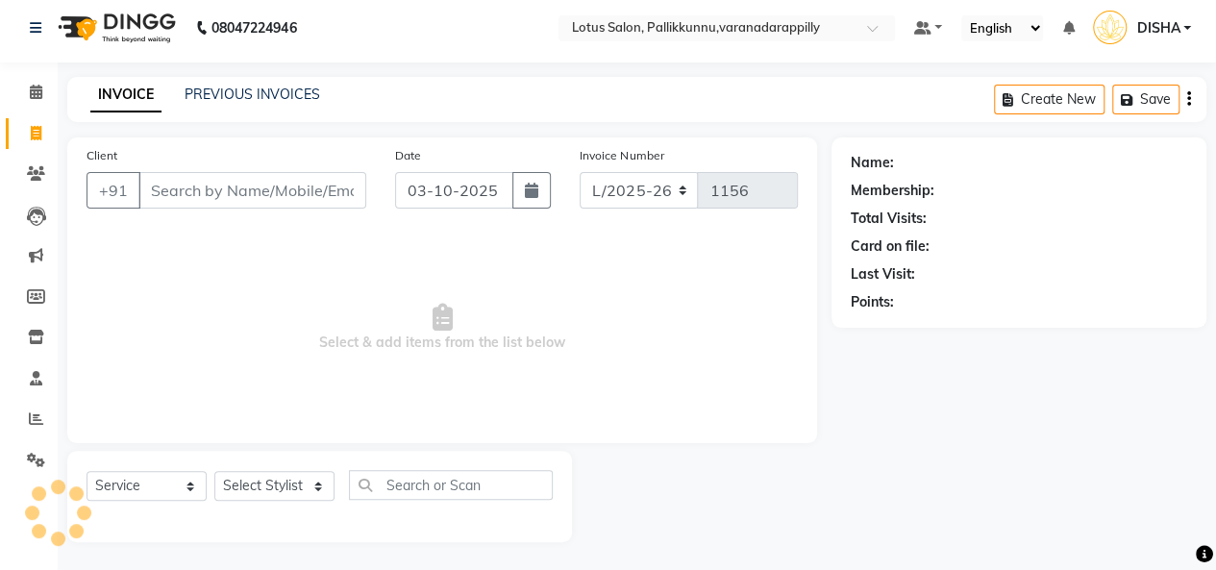
click at [185, 187] on input "Client" at bounding box center [252, 190] width 228 height 37
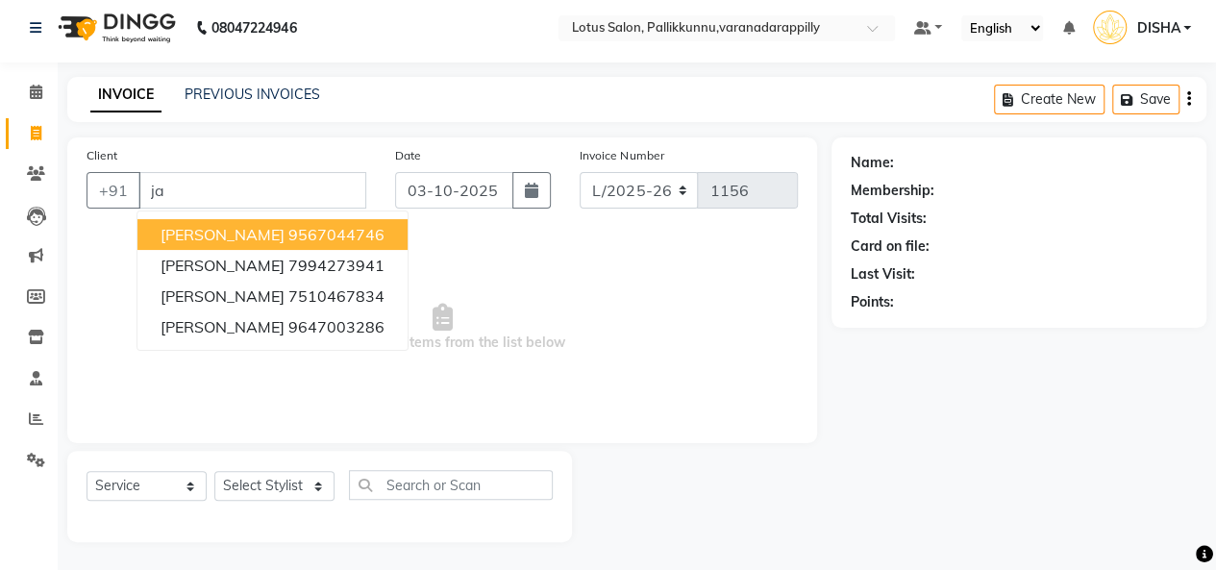
type input "j"
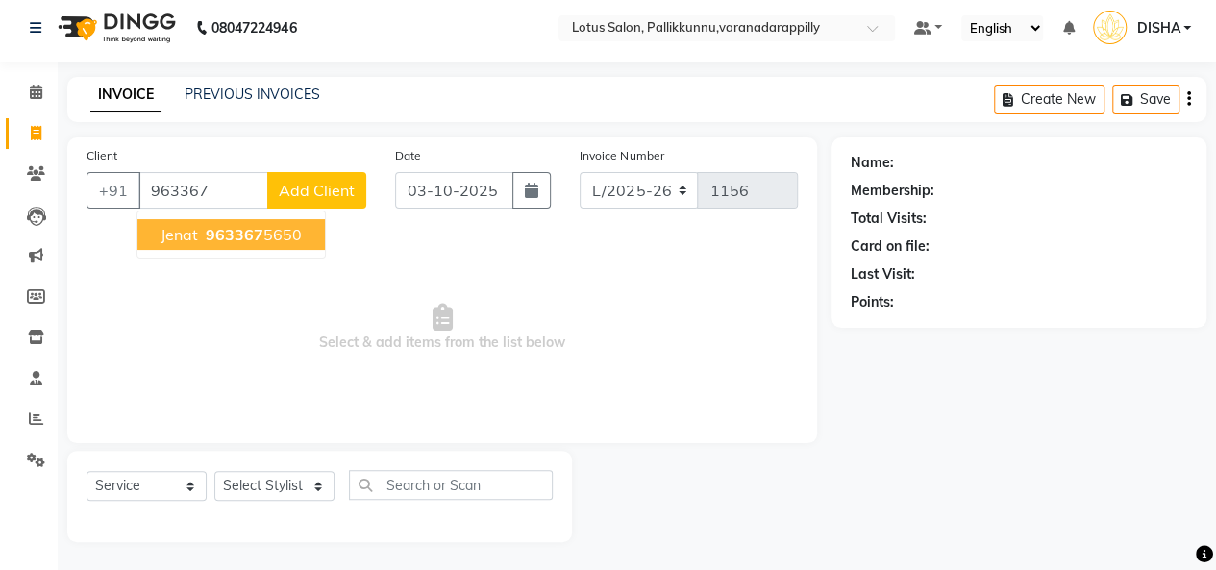
click at [190, 234] on span "Jenat" at bounding box center [179, 234] width 37 height 19
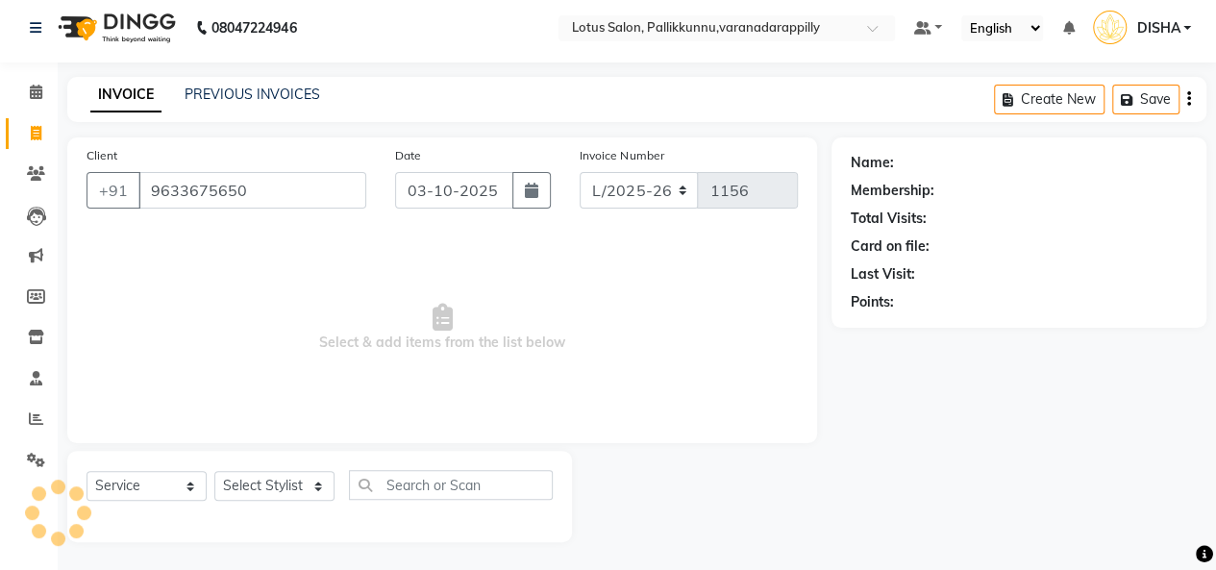
type input "9633675650"
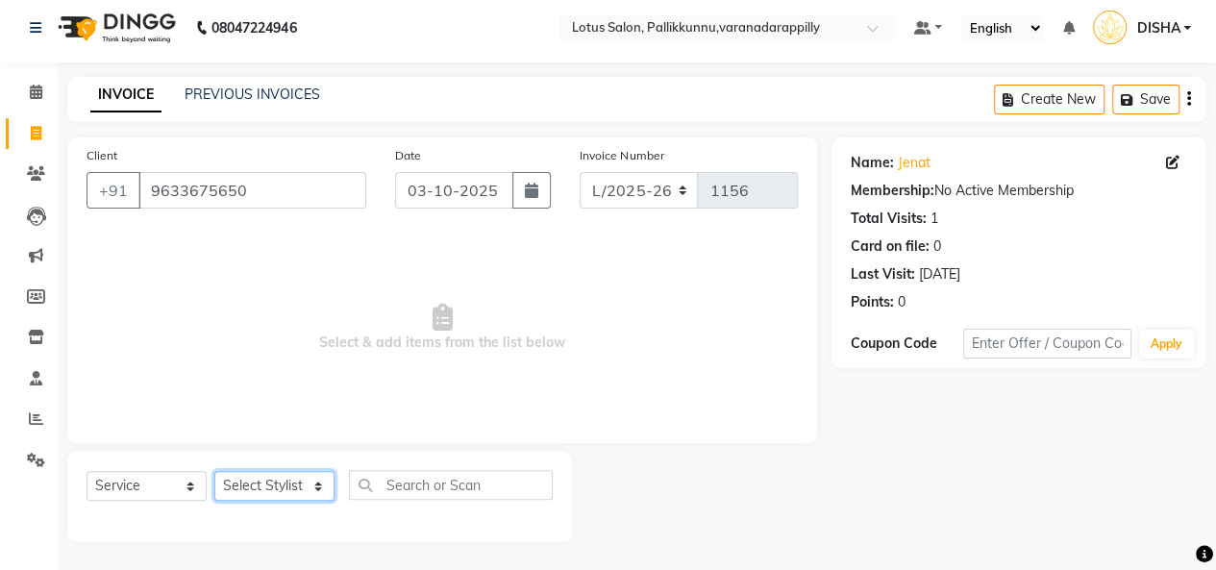
click at [314, 491] on select "Select Stylist DISHA [PERSON_NAME] Naflin [PERSON_NAME] [PERSON_NAME]" at bounding box center [274, 486] width 120 height 30
select select "89522"
click at [214, 471] on select "Select Stylist DISHA [PERSON_NAME] Naflin [PERSON_NAME] [PERSON_NAME]" at bounding box center [274, 486] width 120 height 30
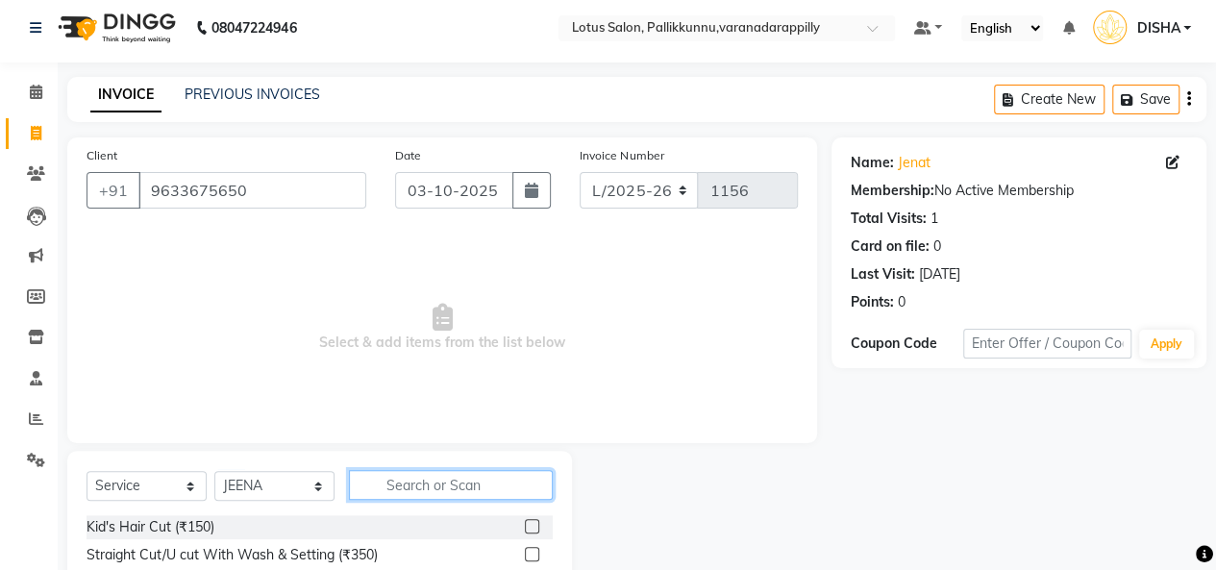
click at [431, 484] on input "text" at bounding box center [451, 485] width 204 height 30
type input "thre"
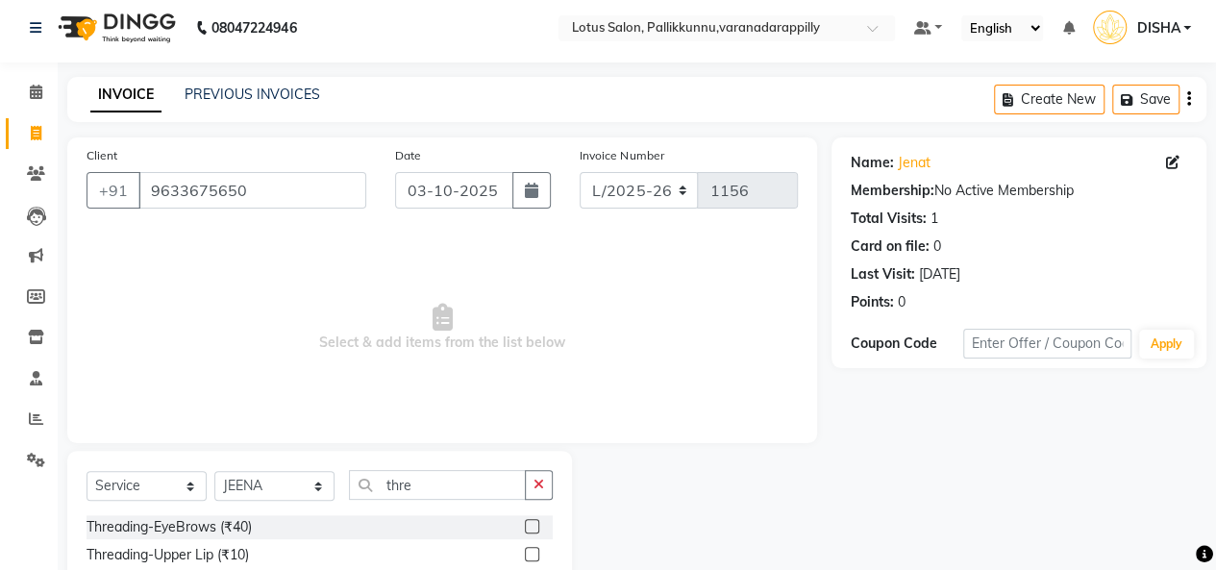
click at [525, 521] on label at bounding box center [532, 526] width 14 height 14
click at [525, 521] on input "checkbox" at bounding box center [531, 527] width 12 height 12
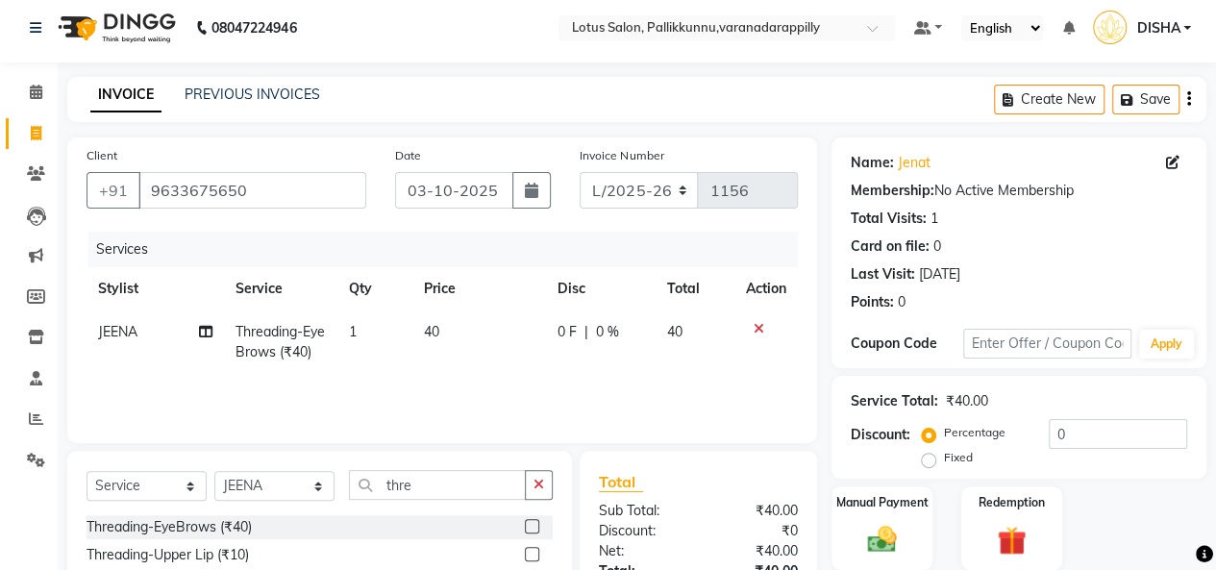
click at [525, 521] on label at bounding box center [532, 526] width 14 height 14
click at [525, 521] on input "checkbox" at bounding box center [531, 527] width 12 height 12
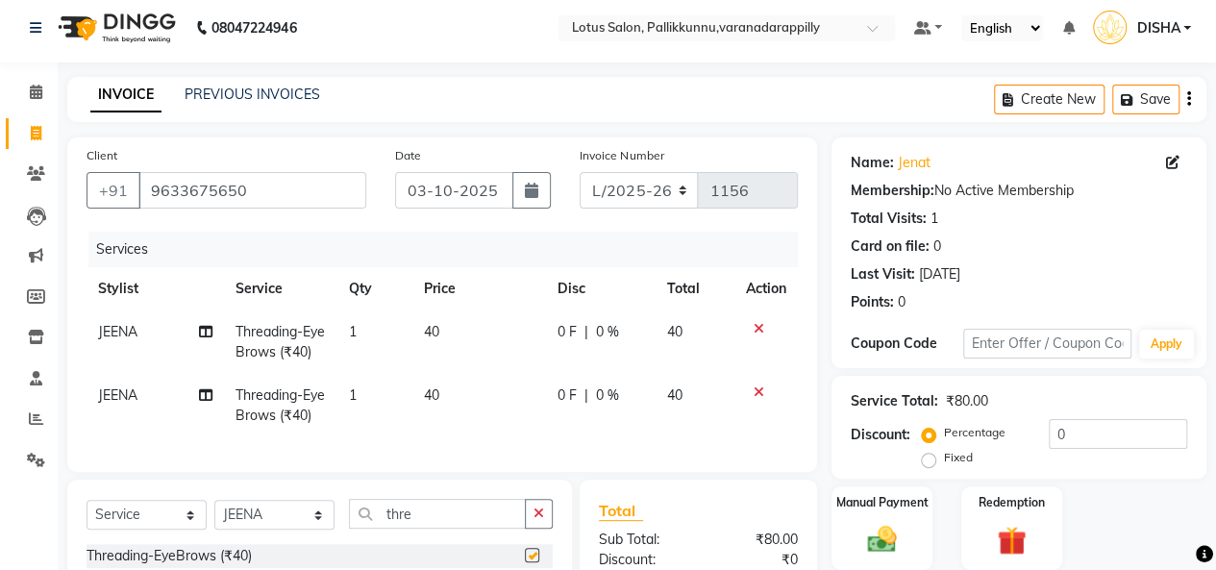
checkbox input "false"
click at [871, 499] on label "Manual Payment" at bounding box center [882, 501] width 96 height 18
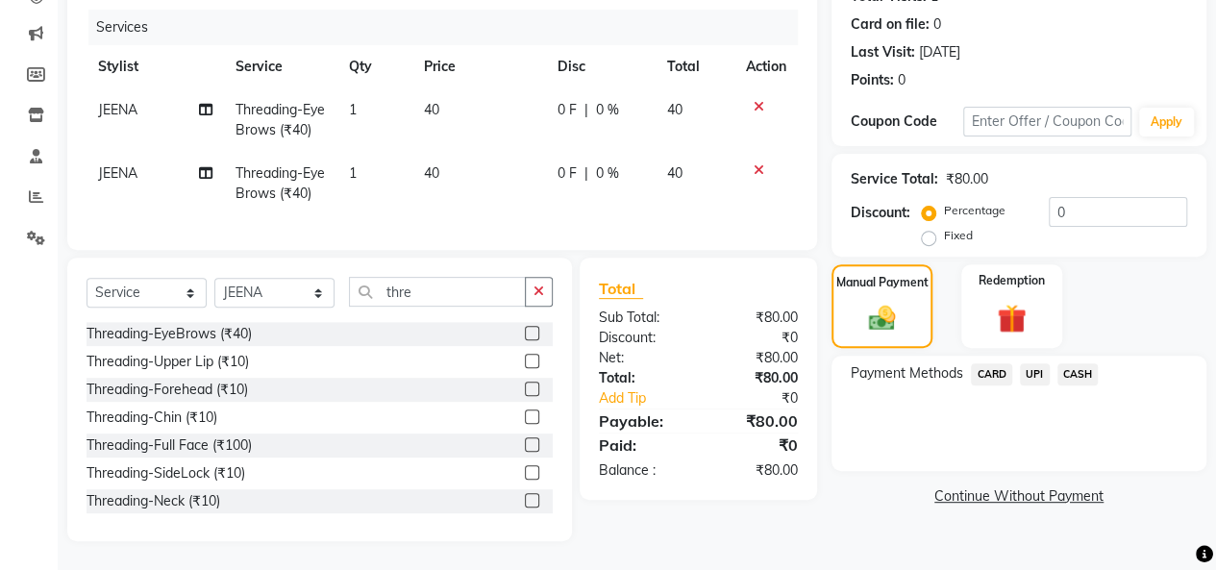
click at [1064, 366] on span "CASH" at bounding box center [1078, 374] width 41 height 22
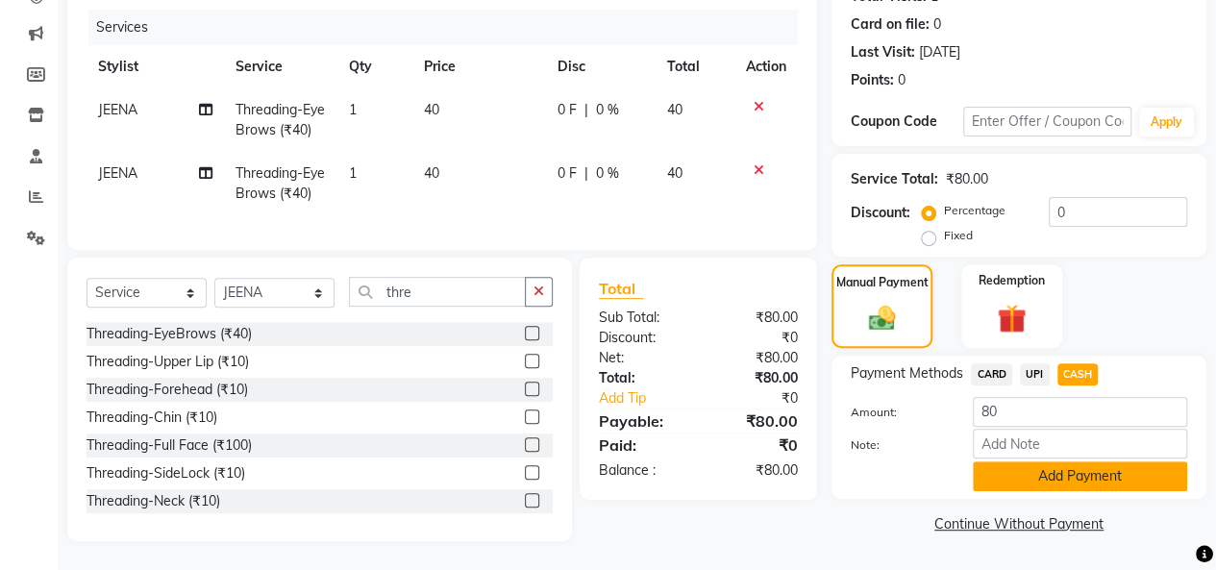
click at [1088, 468] on button "Add Payment" at bounding box center [1080, 476] width 214 height 30
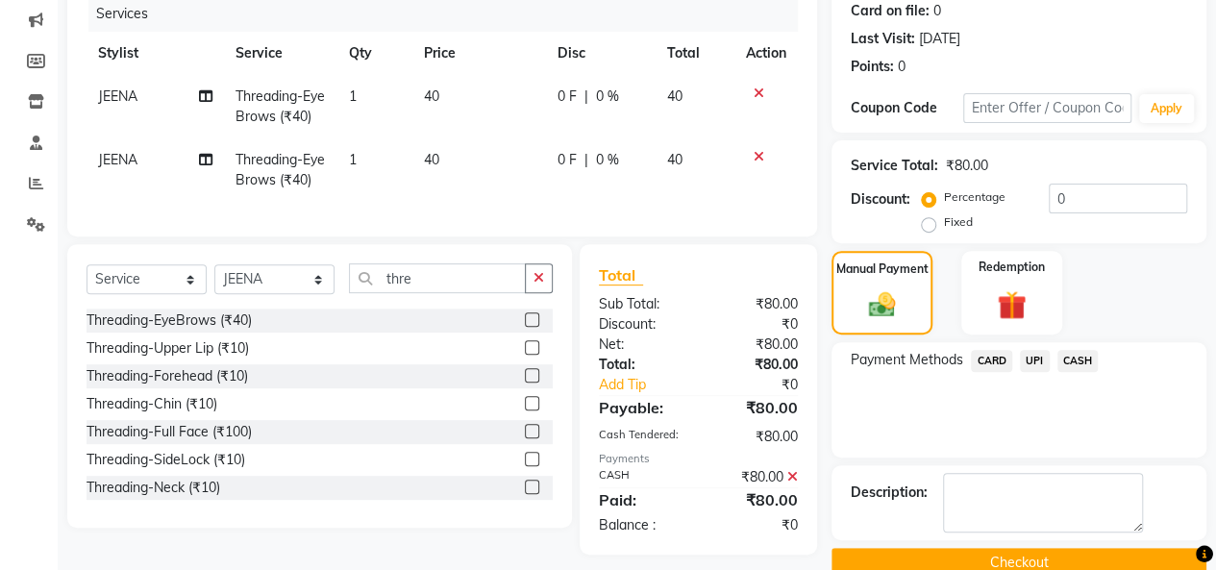
scroll to position [277, 0]
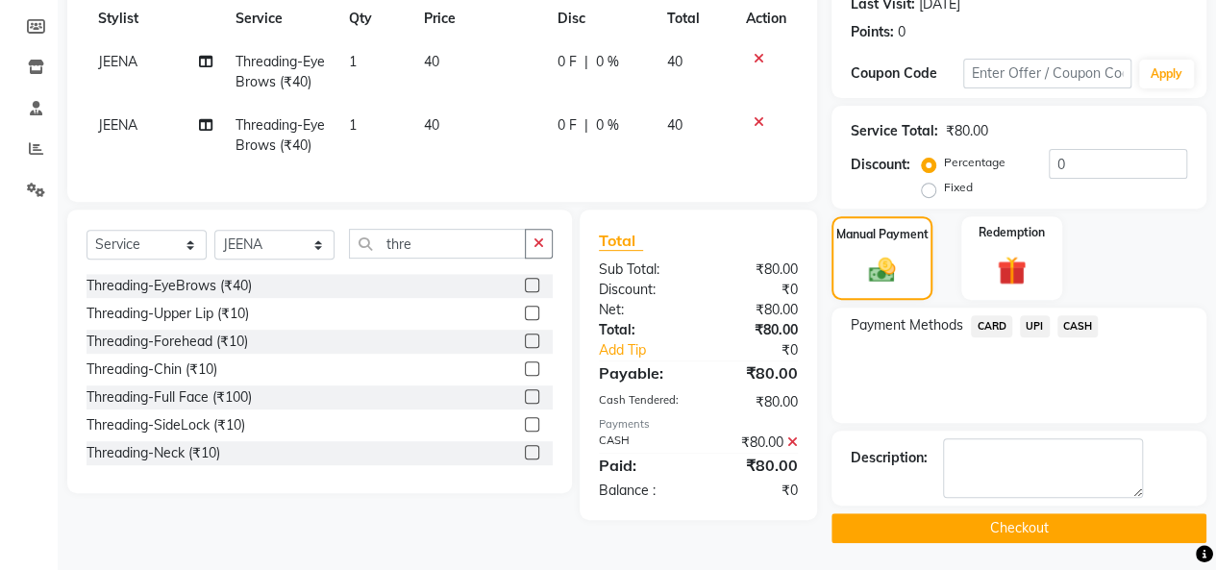
click at [1110, 526] on button "Checkout" at bounding box center [1019, 528] width 375 height 30
